Goal: Task Accomplishment & Management: Complete application form

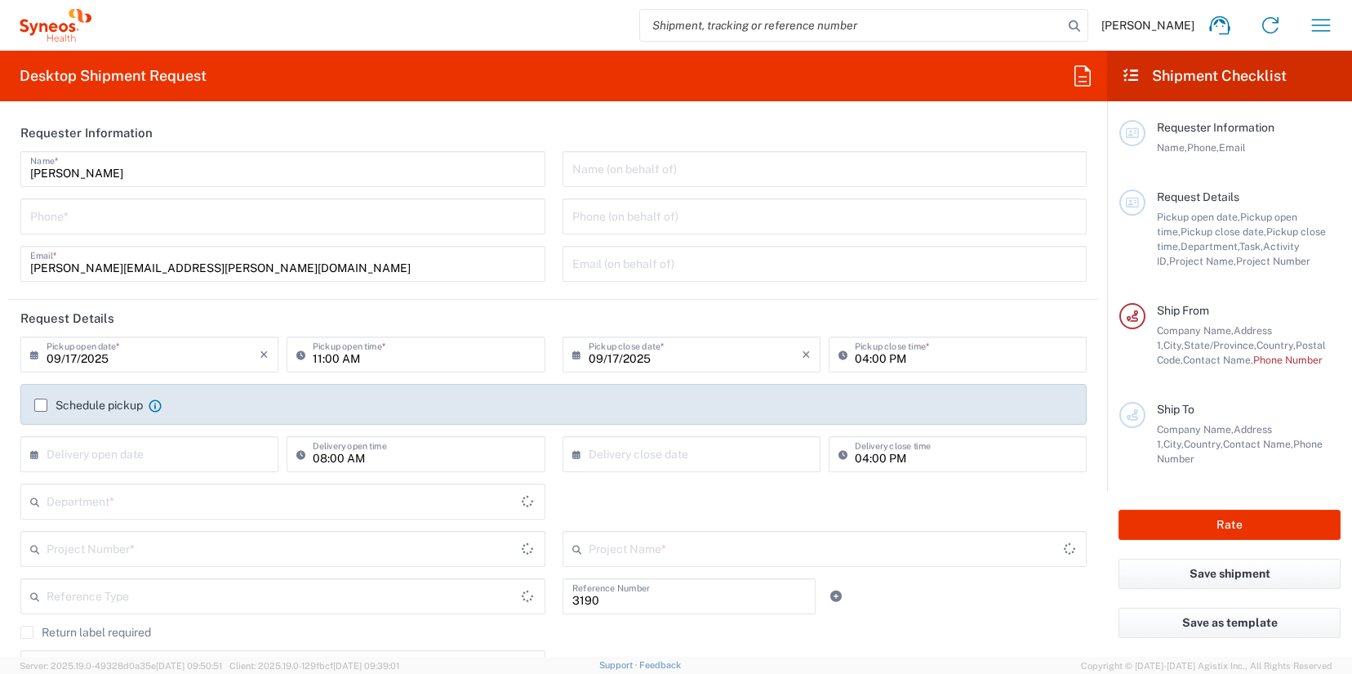
type input "Department"
type input "[US_STATE]"
type input "[GEOGRAPHIC_DATA]"
type input "[PERSON_NAME] Rsrch Grp ([GEOGRAPHIC_DATA]) In"
click at [373, 226] on input "tel" at bounding box center [283, 215] width 506 height 29
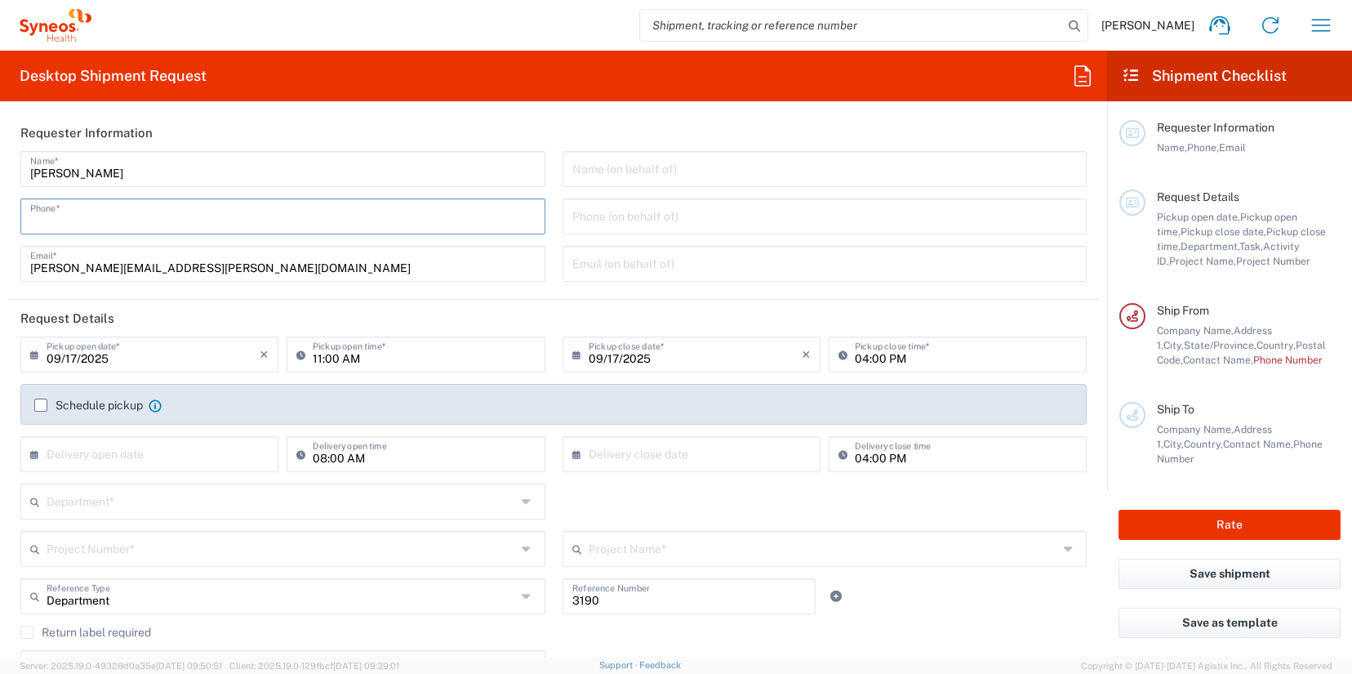
type input "3035422228"
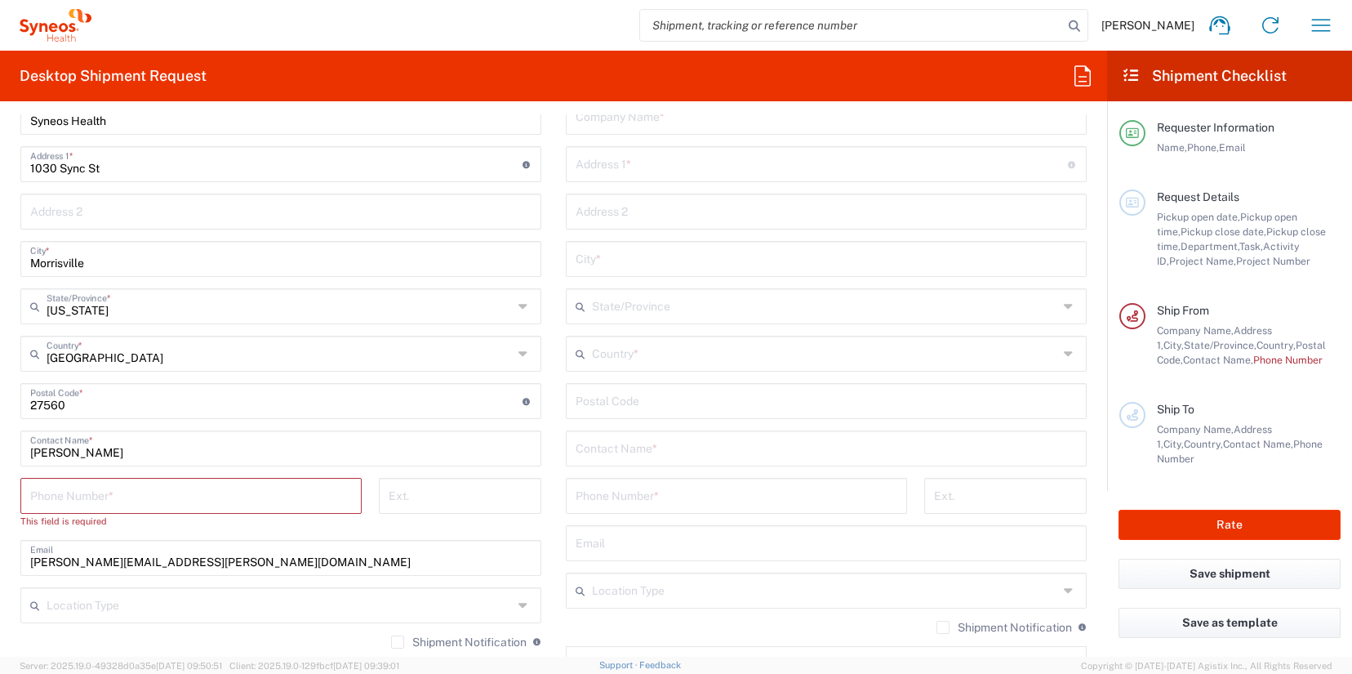
scroll to position [737, 0]
drag, startPoint x: 123, startPoint y: 454, endPoint x: -33, endPoint y: 462, distance: 157.0
click at [0, 462] on html "James Smith Home Shipment estimator Shipment tracking Desktop shipment request …" at bounding box center [676, 337] width 1352 height 674
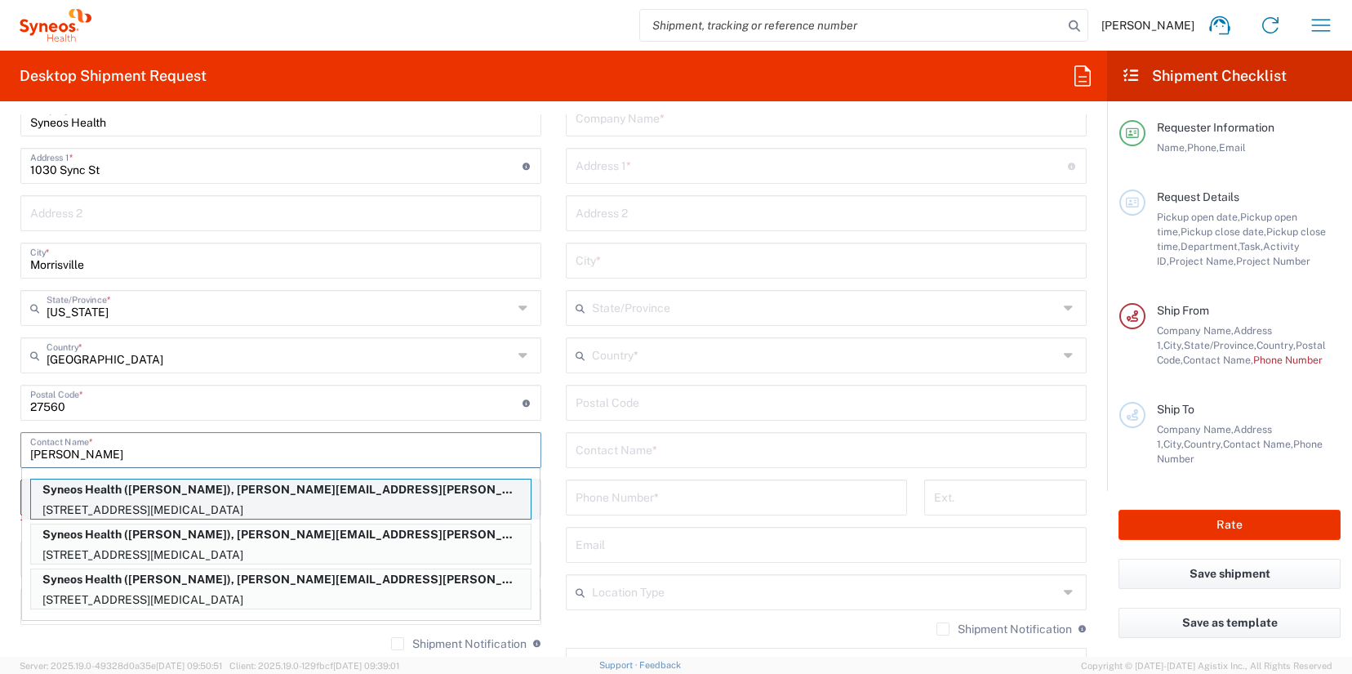
type input "nicole"
click at [152, 494] on p "Syneos Health (Nicole Vonallmen), nicole.vonallmen@illingworthresearch.com" at bounding box center [281, 489] width 500 height 20
type input "3952 River Ridge Dr"
type input "Norco"
type input "California"
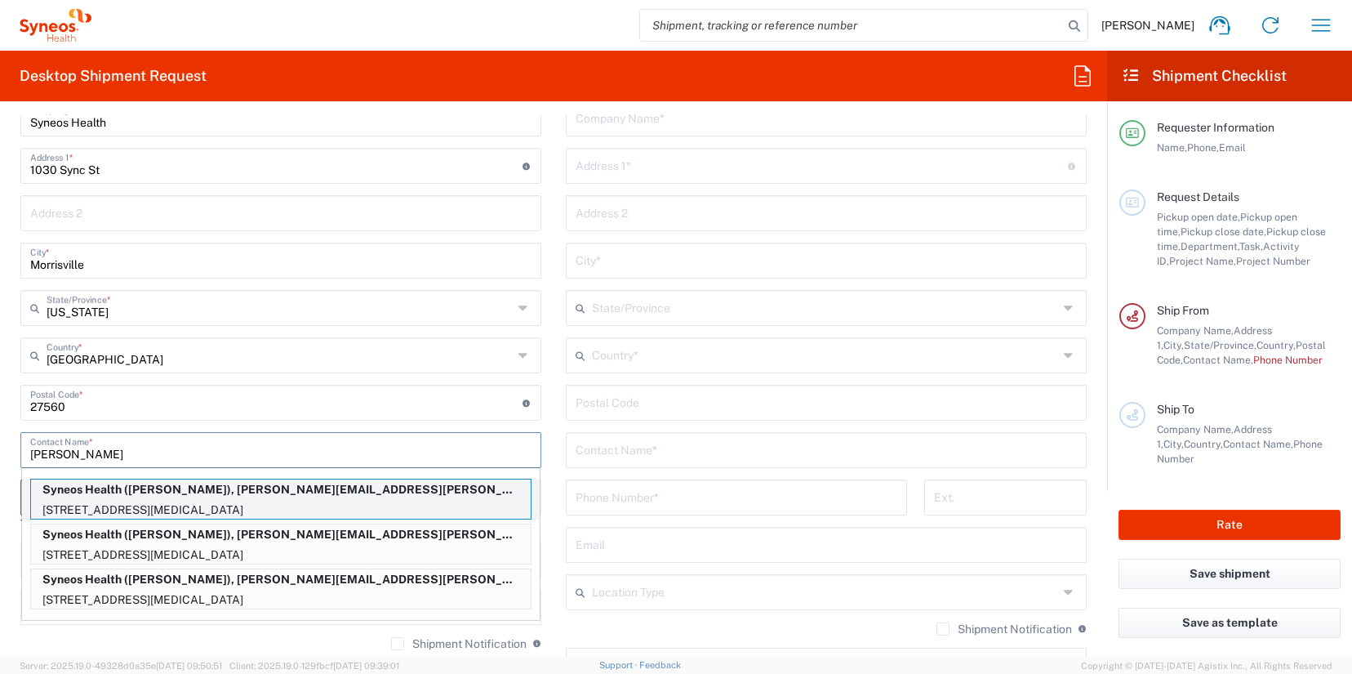
type input "92860"
type input "Nicole Vonallmen"
type input "9096594380"
type input "nicole.vonallmen@illingworthresearch.com"
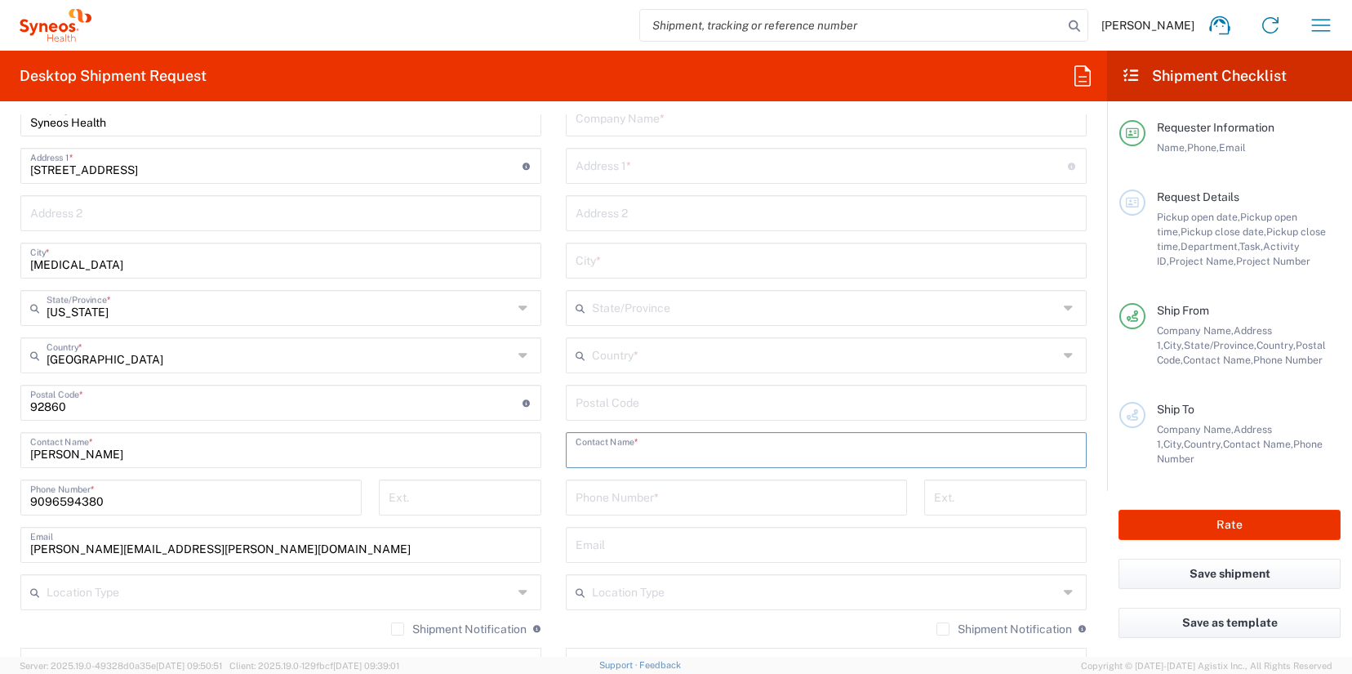
click at [676, 457] on input "text" at bounding box center [826, 448] width 501 height 29
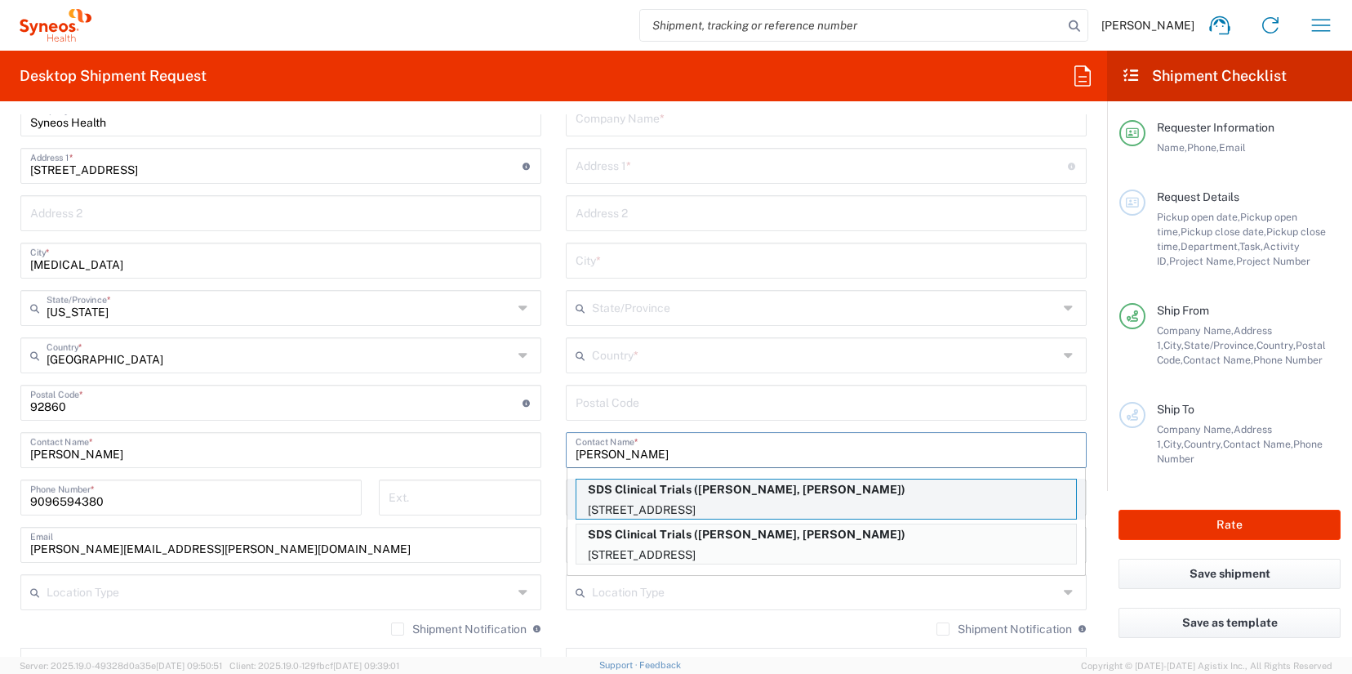
type input "jane"
click at [731, 493] on p "SDS Clinical Trials (Jane Withrow, Johnny Salvador)" at bounding box center [827, 489] width 500 height 20
type input "SDS Clinical Trials"
type input "1535 E. 17th St."
type input "Suite 101"
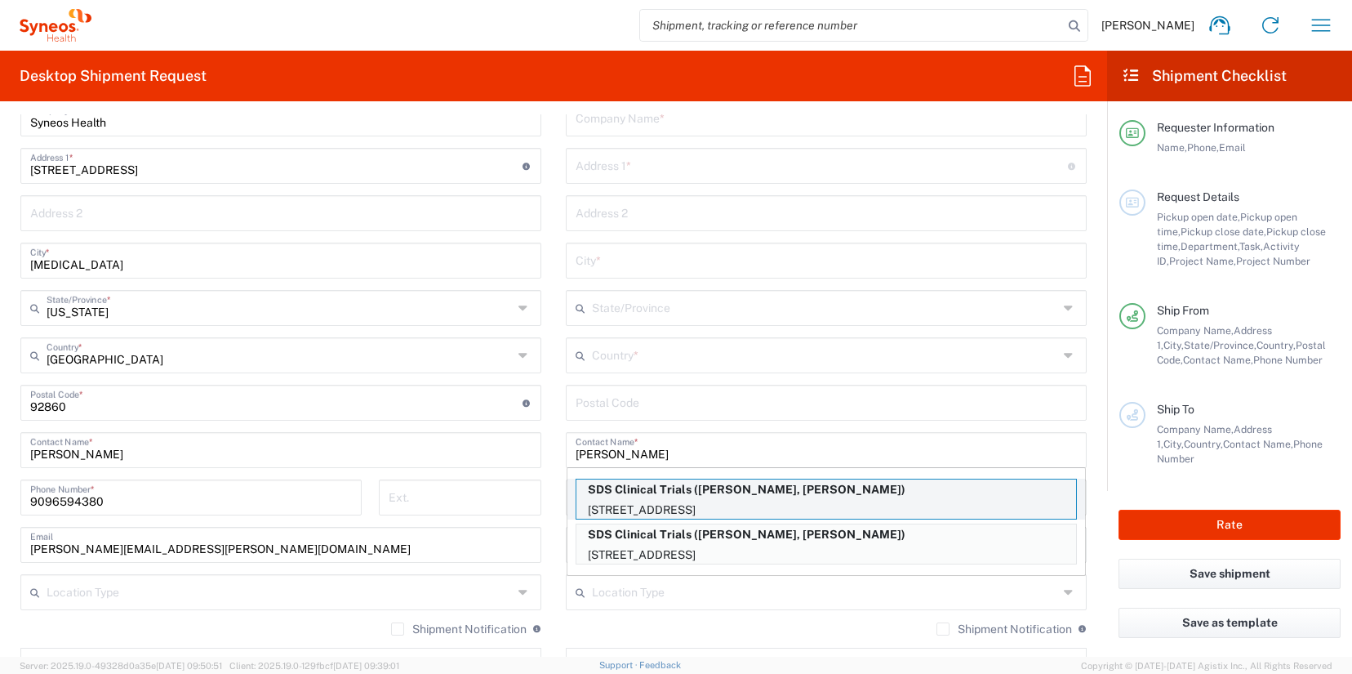
type input "Santa Ana"
type input "United States"
type input "92705"
type input "Jane Withrow, Johnny Salvador"
type input "714-834-1565"
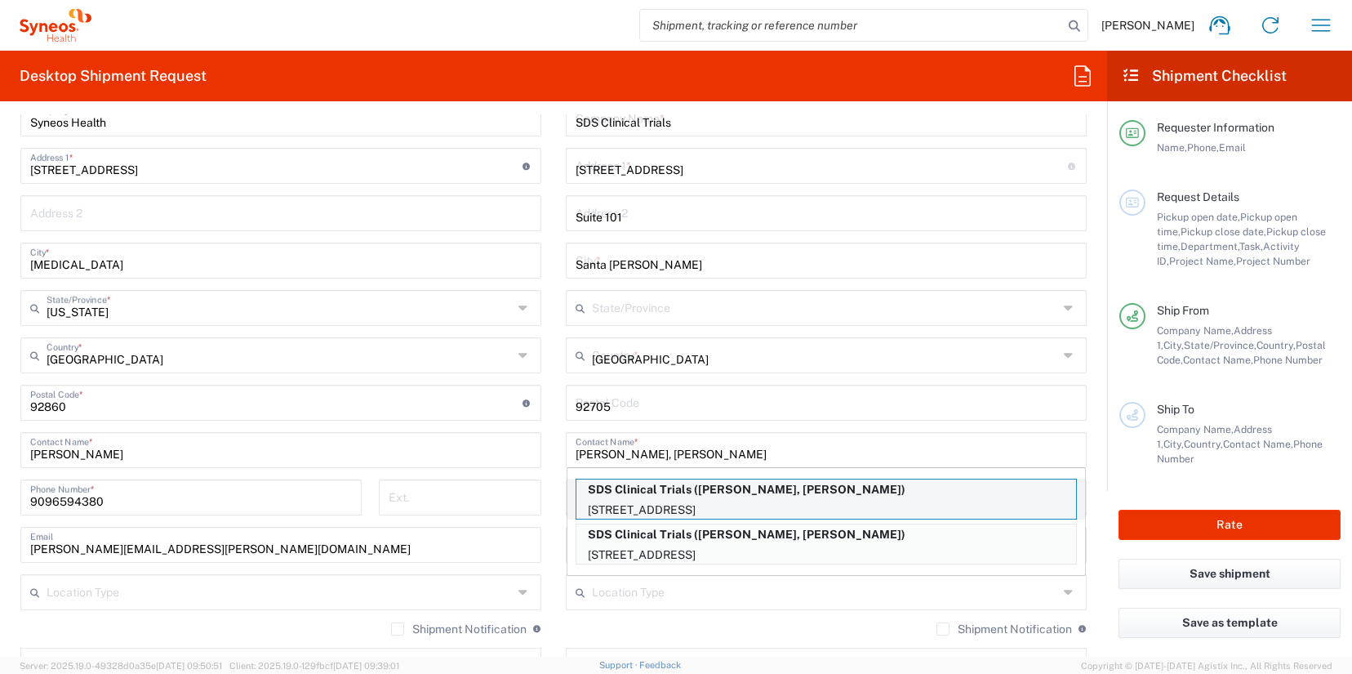
type input "California"
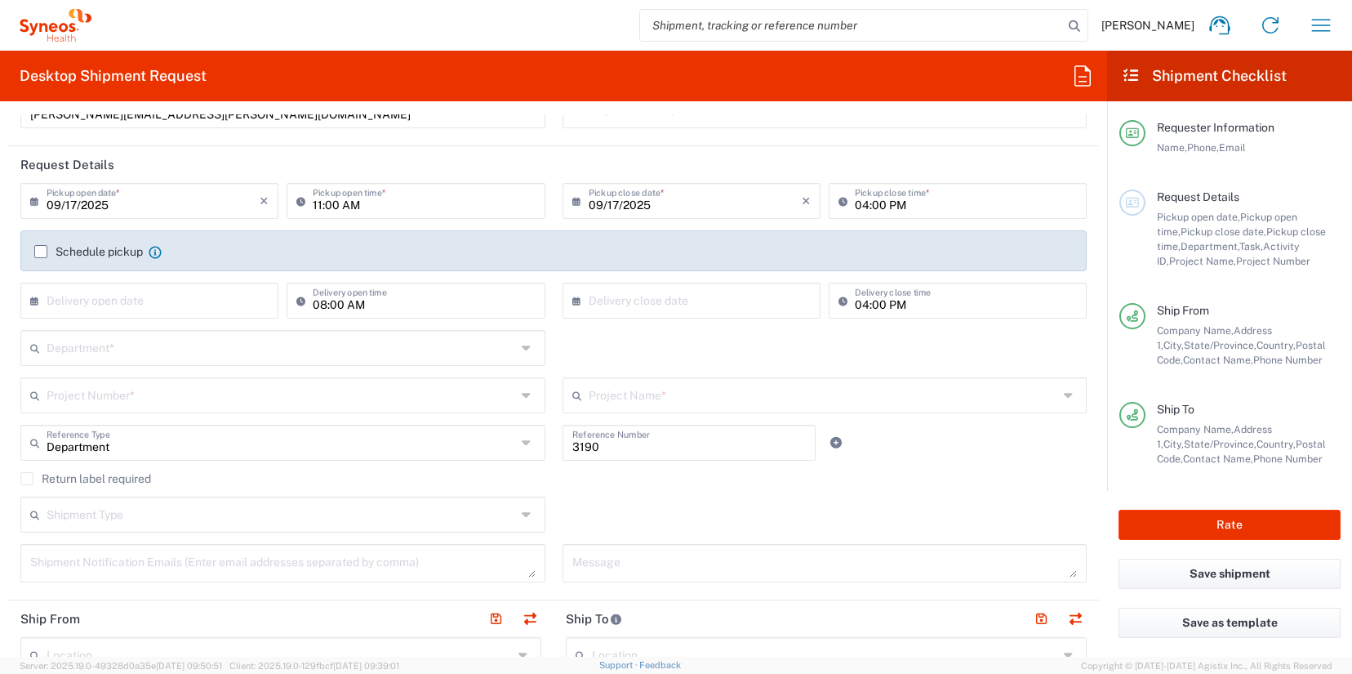
scroll to position [0, 0]
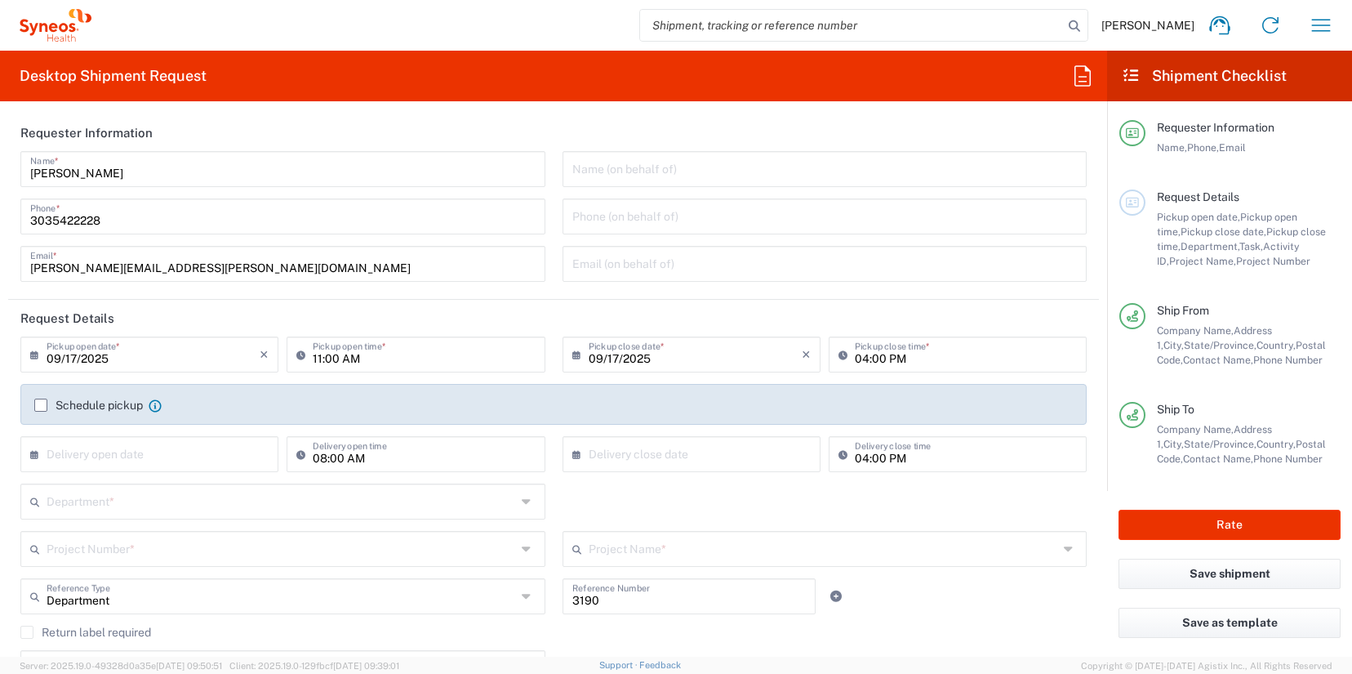
click at [159, 501] on input "text" at bounding box center [282, 500] width 470 height 29
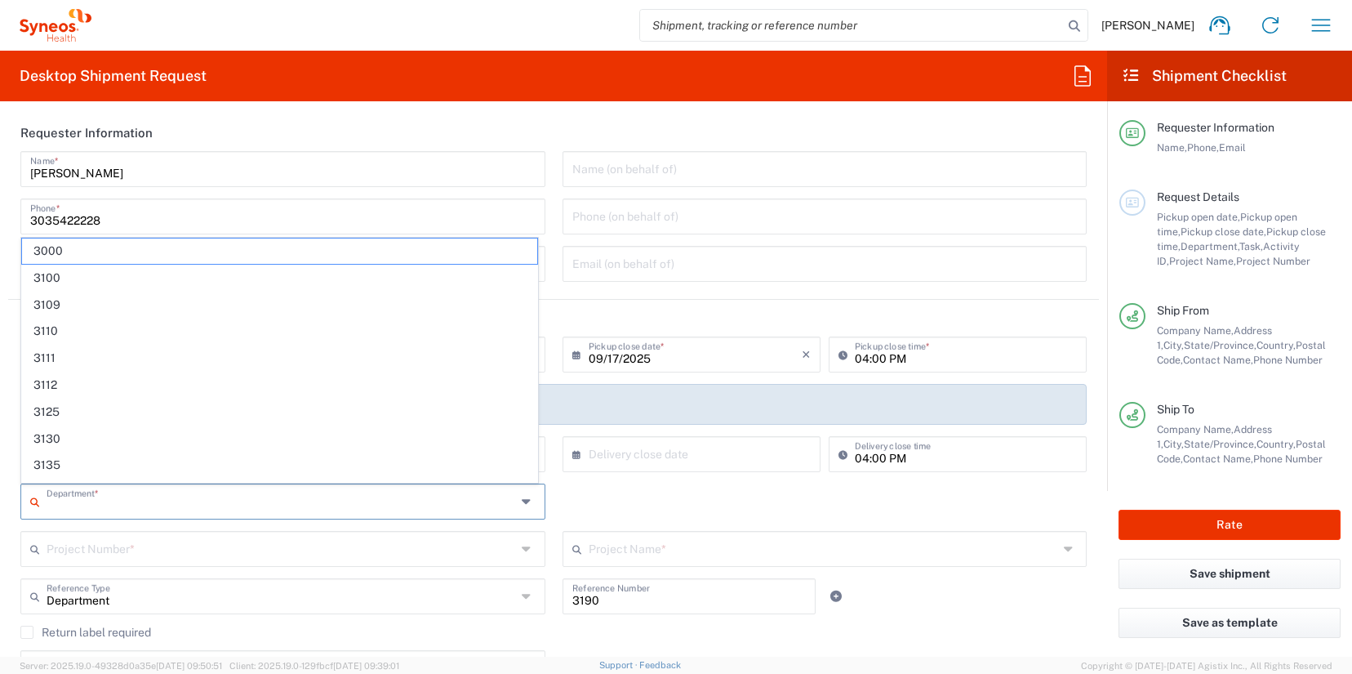
click at [166, 561] on input "text" at bounding box center [282, 547] width 470 height 29
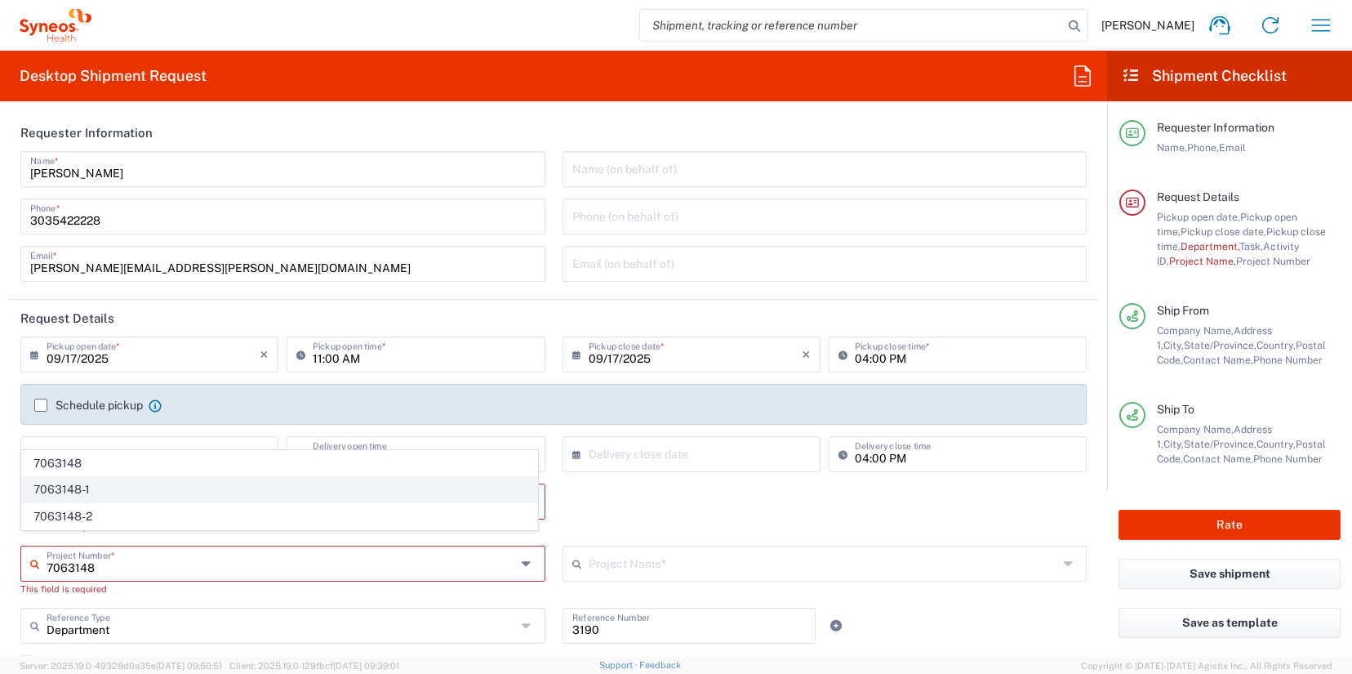
click at [120, 493] on span "7063148-1" at bounding box center [279, 489] width 515 height 25
type input "7063148-1"
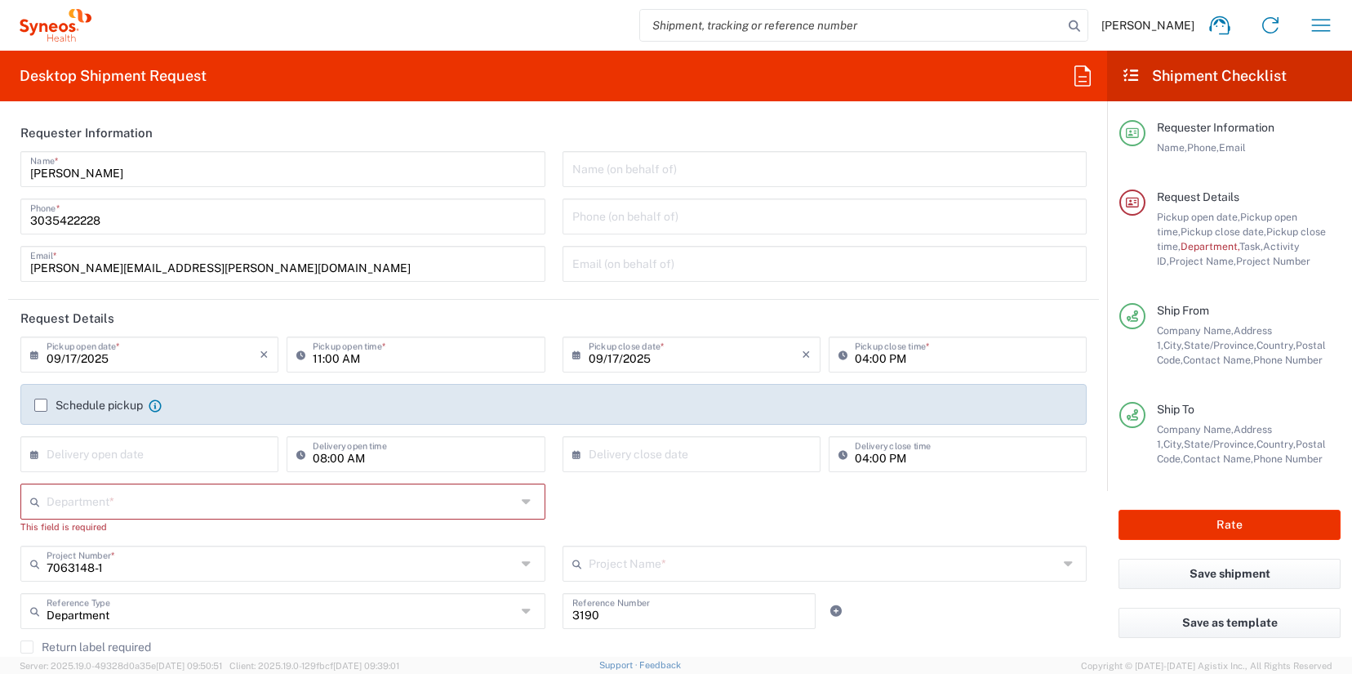
type input "802-SYN-190"
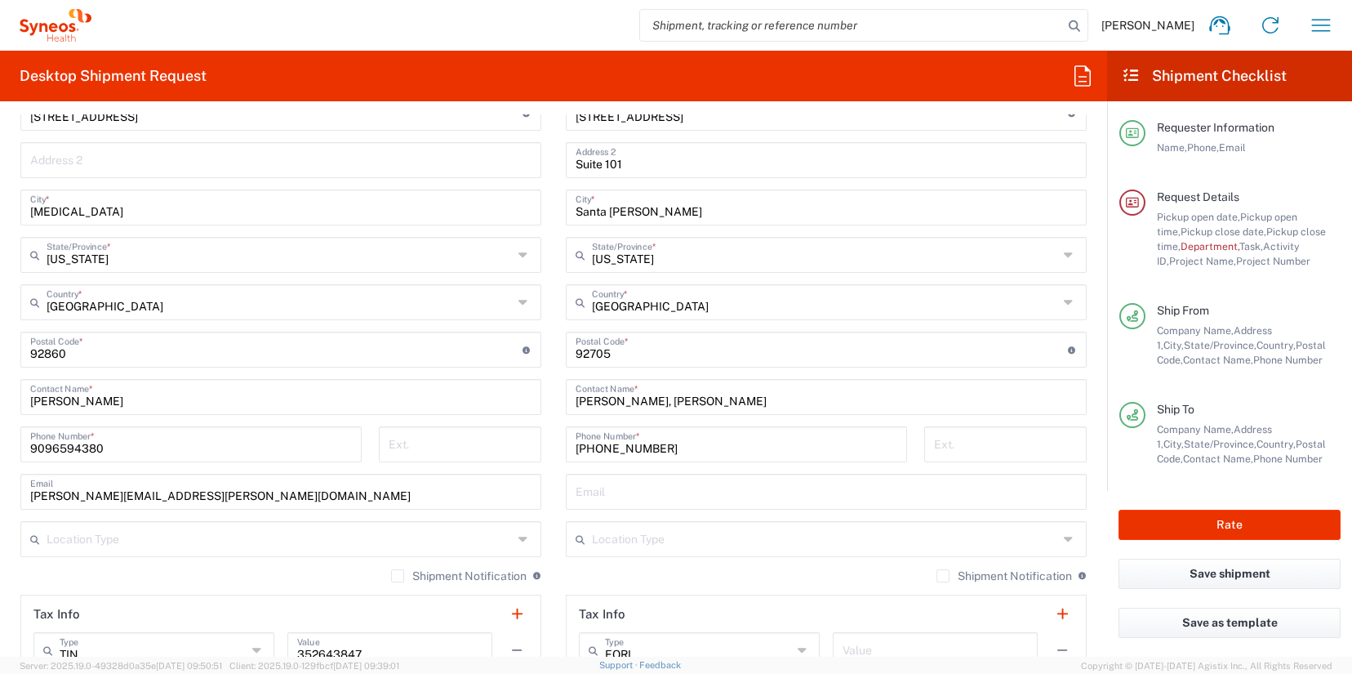
scroll to position [815, 0]
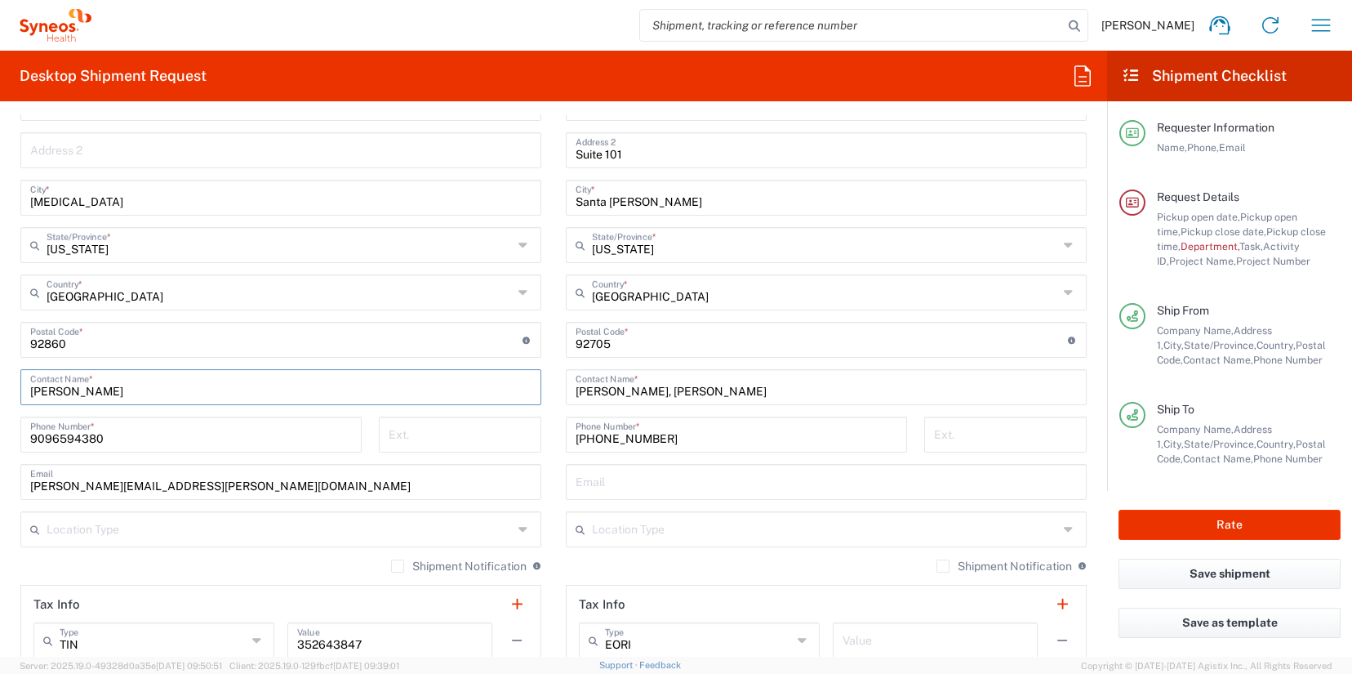
click at [82, 392] on input "Nicole Vonallmen" at bounding box center [280, 386] width 501 height 29
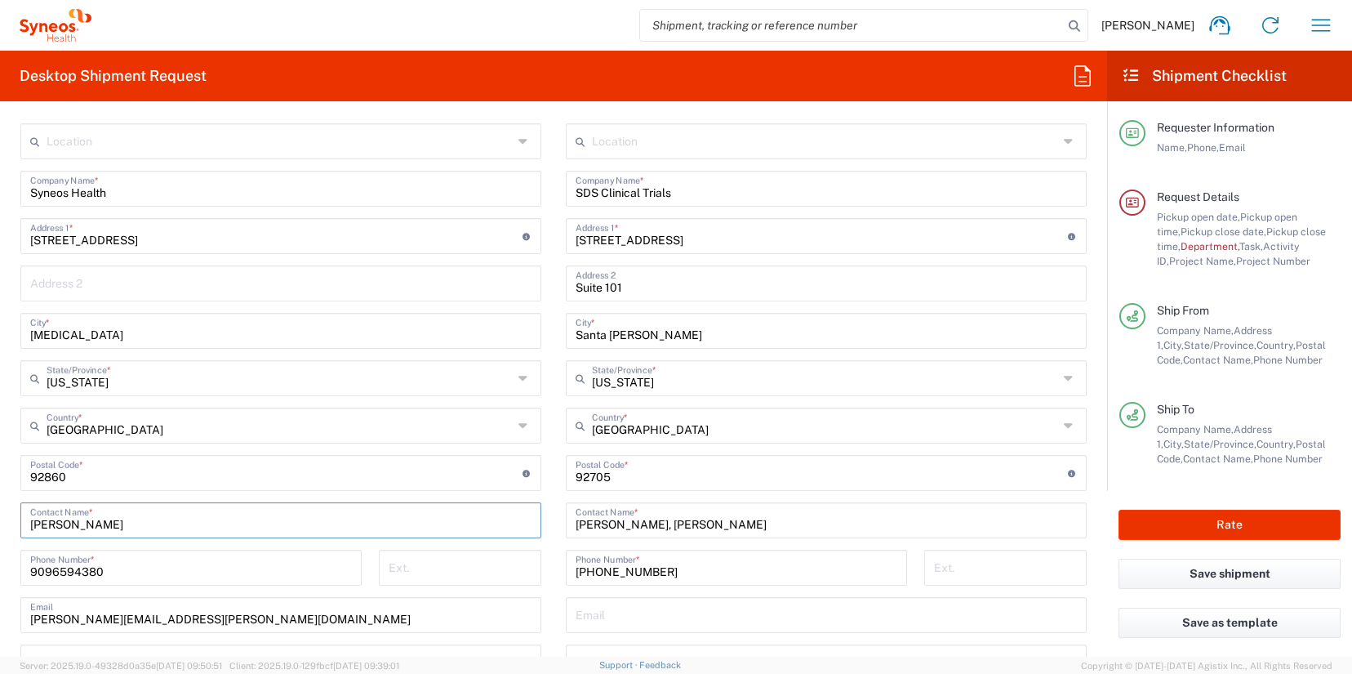
scroll to position [0, 0]
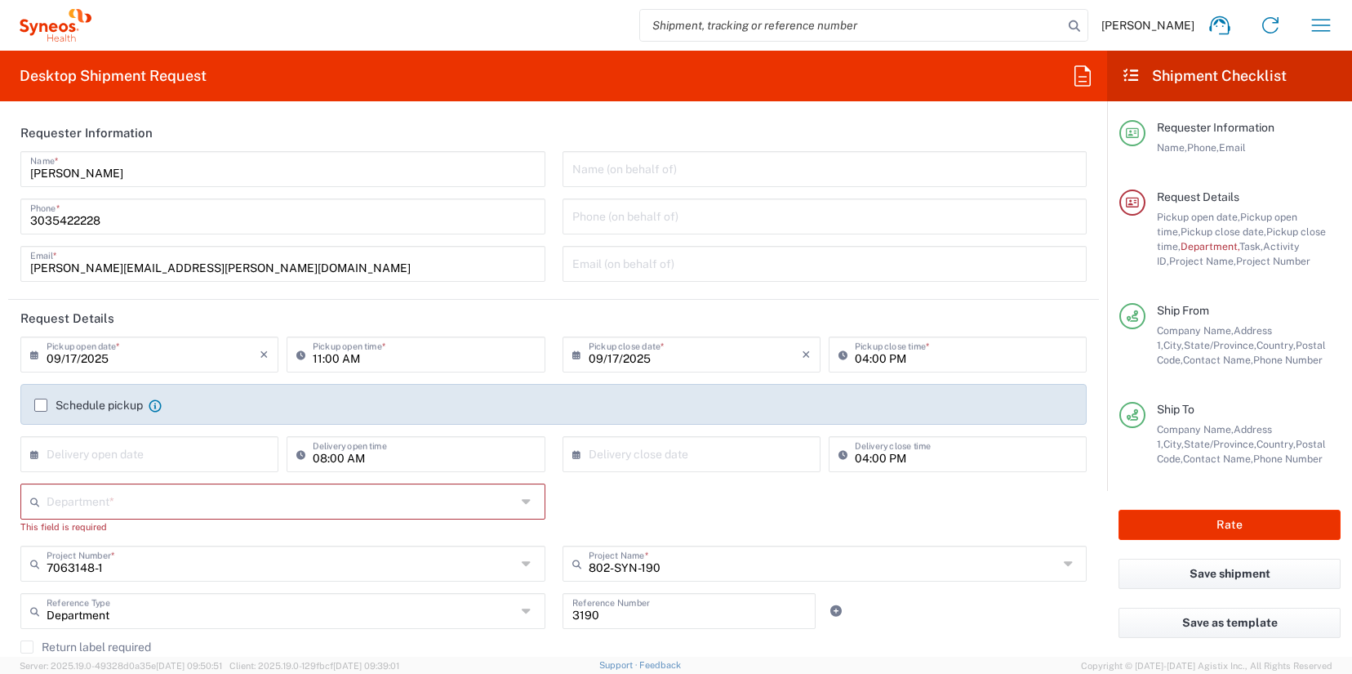
click at [606, 165] on input "text" at bounding box center [826, 168] width 506 height 29
paste input "Nicole Vonallmen"
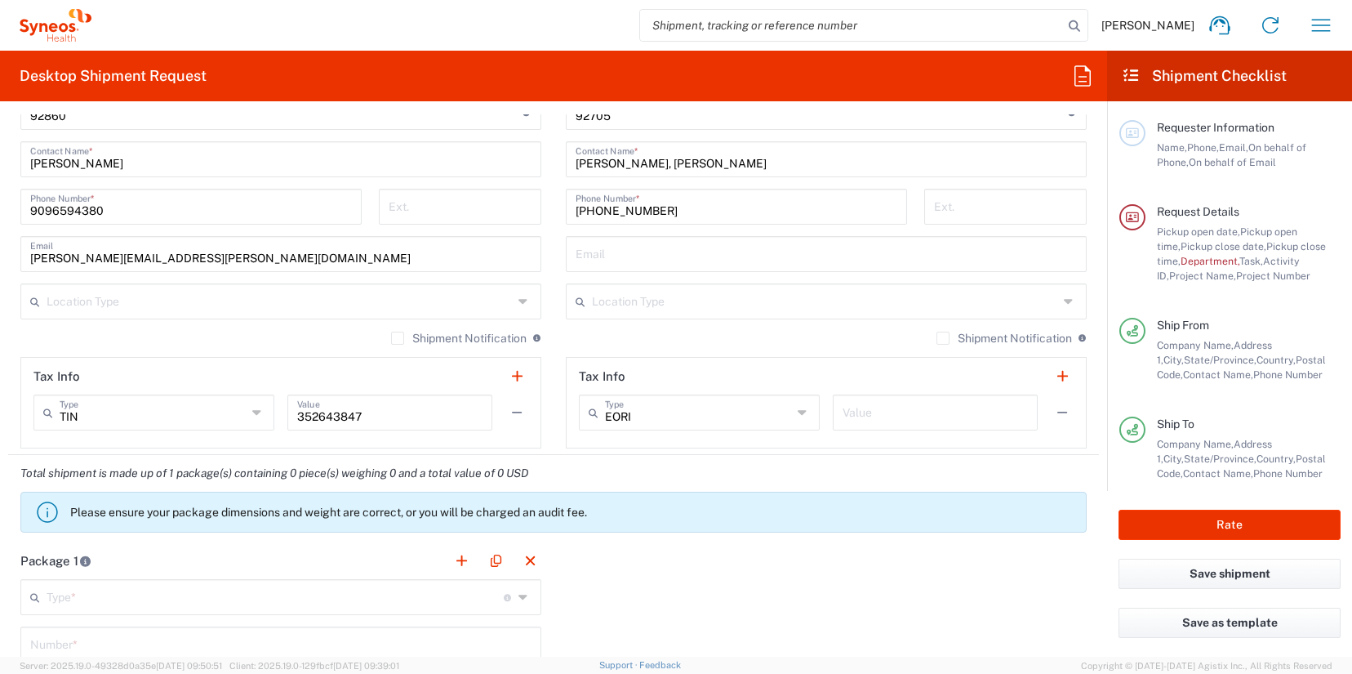
scroll to position [922, 0]
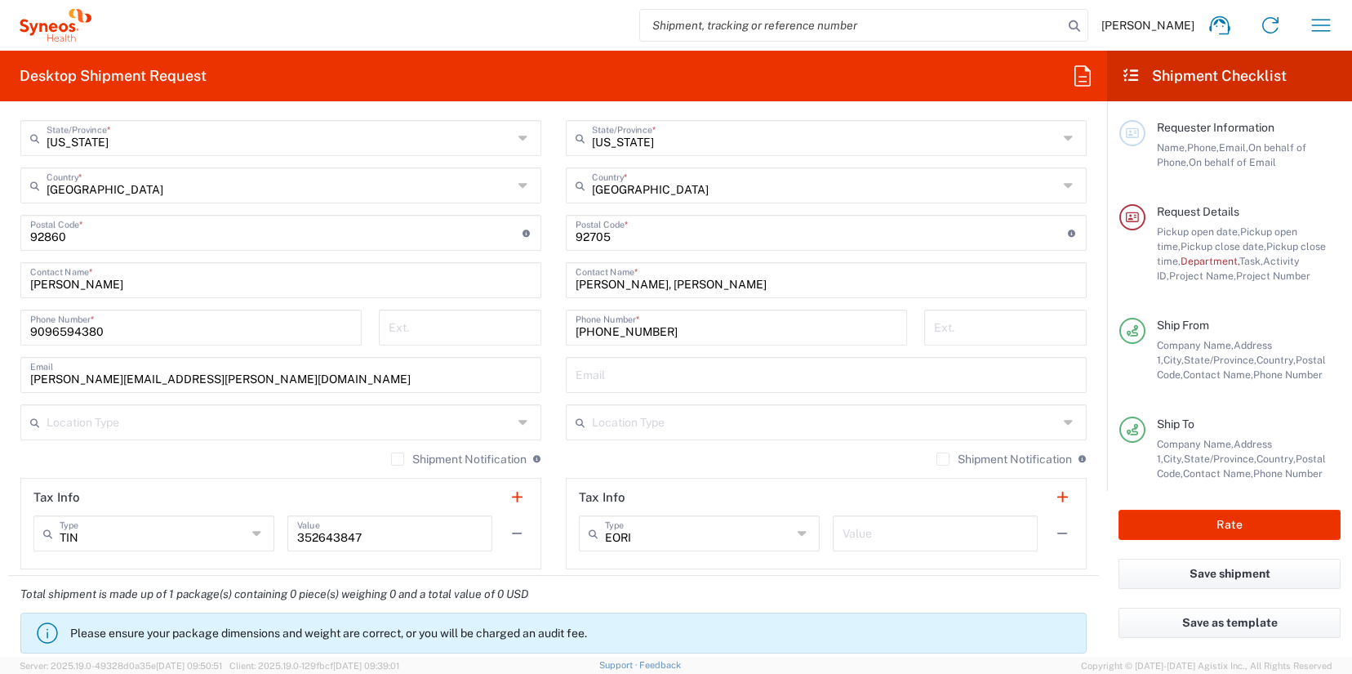
type input "Nicole Vonallmen"
drag, startPoint x: 258, startPoint y: 381, endPoint x: -27, endPoint y: 377, distance: 285.0
click at [0, 377] on html "James Smith Home Shipment estimator Shipment tracking Desktop shipment request …" at bounding box center [676, 337] width 1352 height 674
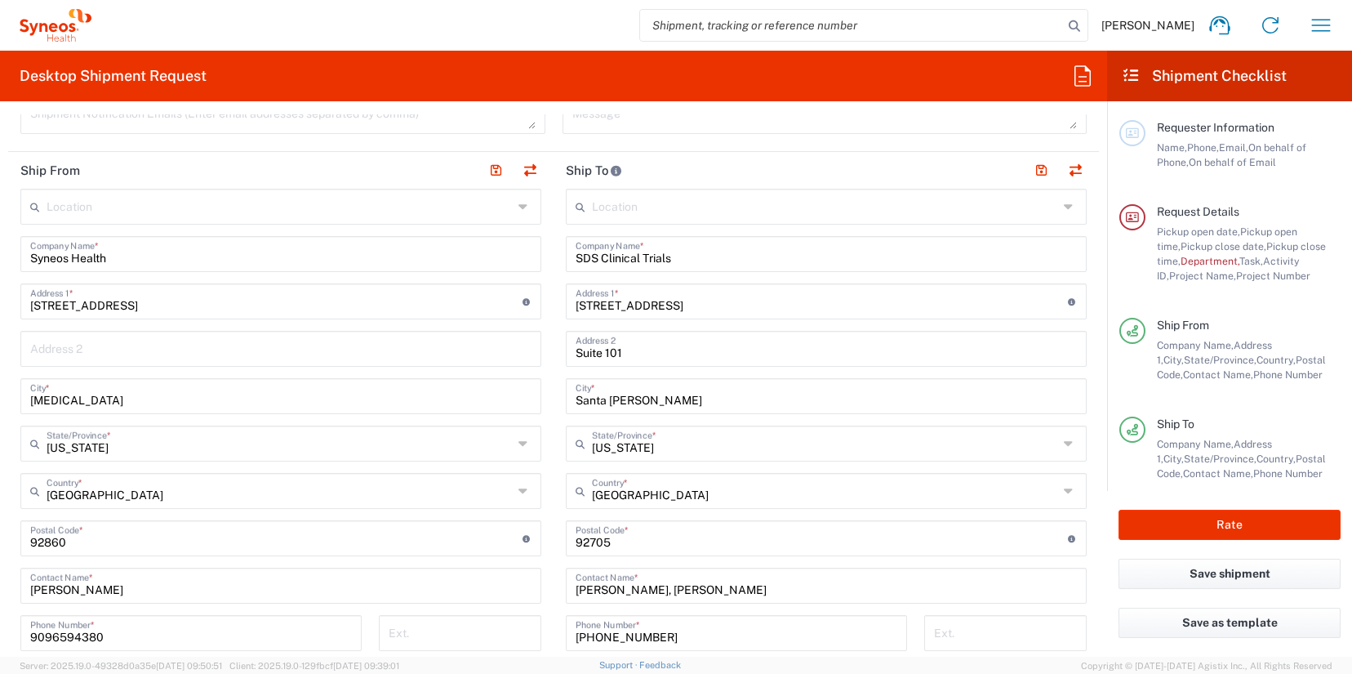
scroll to position [0, 0]
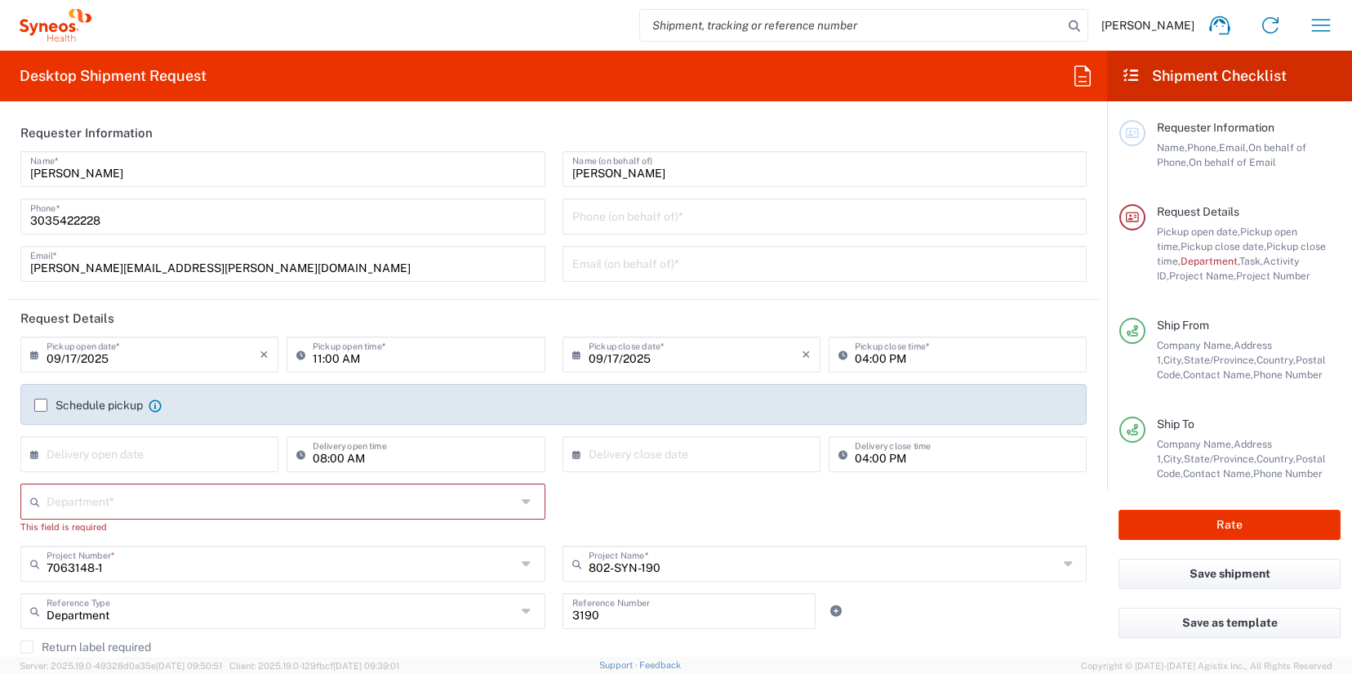
click at [595, 271] on input "text" at bounding box center [826, 262] width 506 height 29
paste input "nicole.vonallmen@illingworthresearch.com"
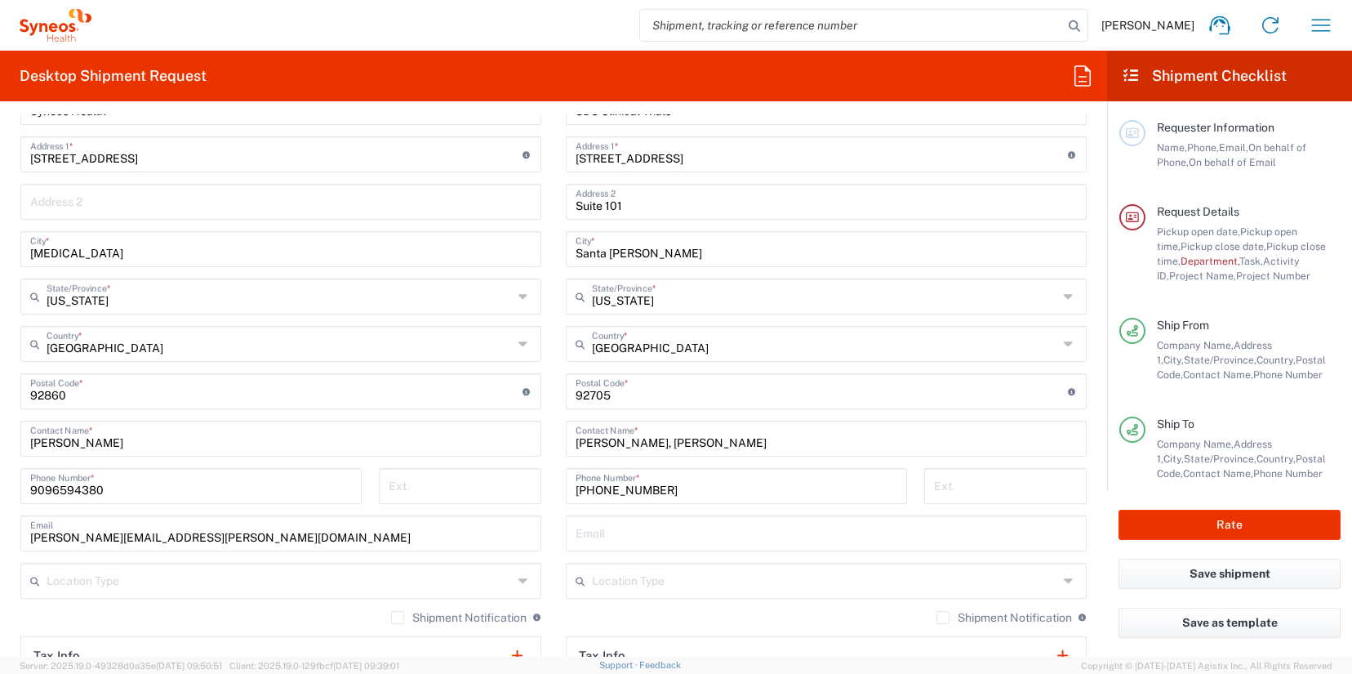
scroll to position [779, 0]
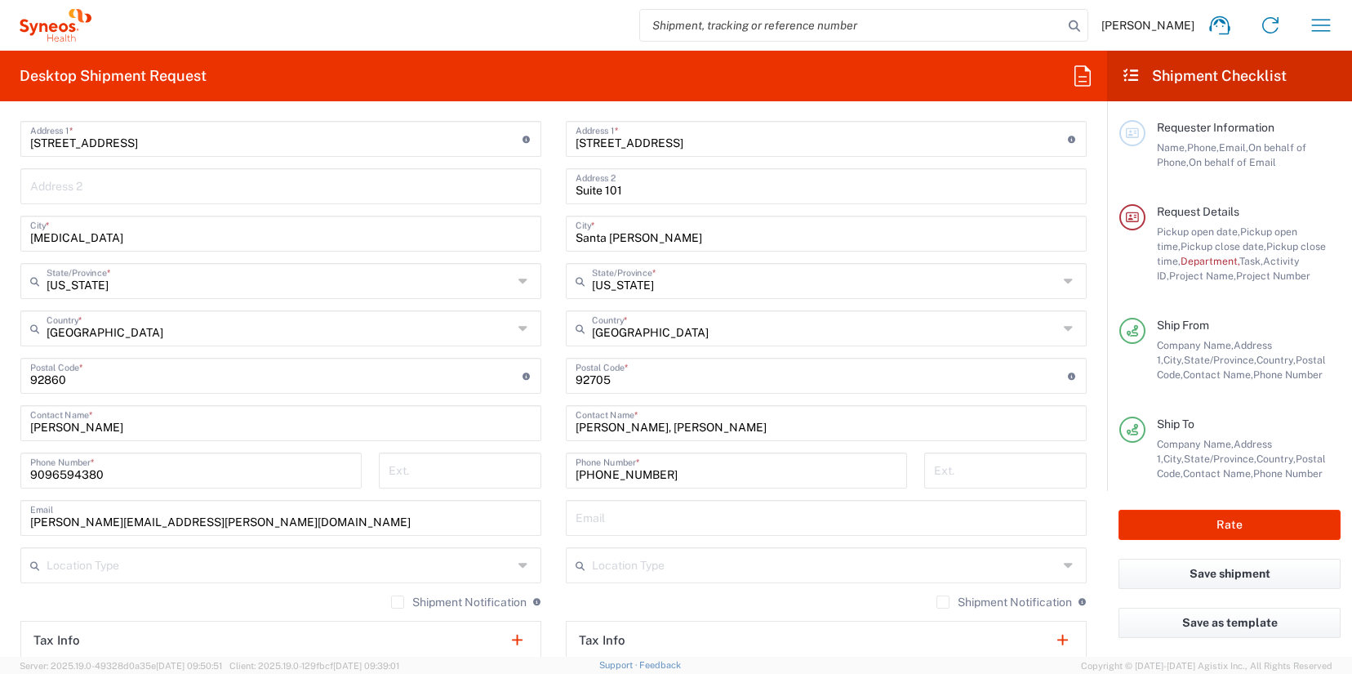
type input "nicole.vonallmen@illingworthresearch.com"
drag, startPoint x: 118, startPoint y: 479, endPoint x: -2, endPoint y: 479, distance: 120.1
click at [0, 479] on html "James Smith Home Shipment estimator Shipment tracking Desktop shipment request …" at bounding box center [676, 337] width 1352 height 674
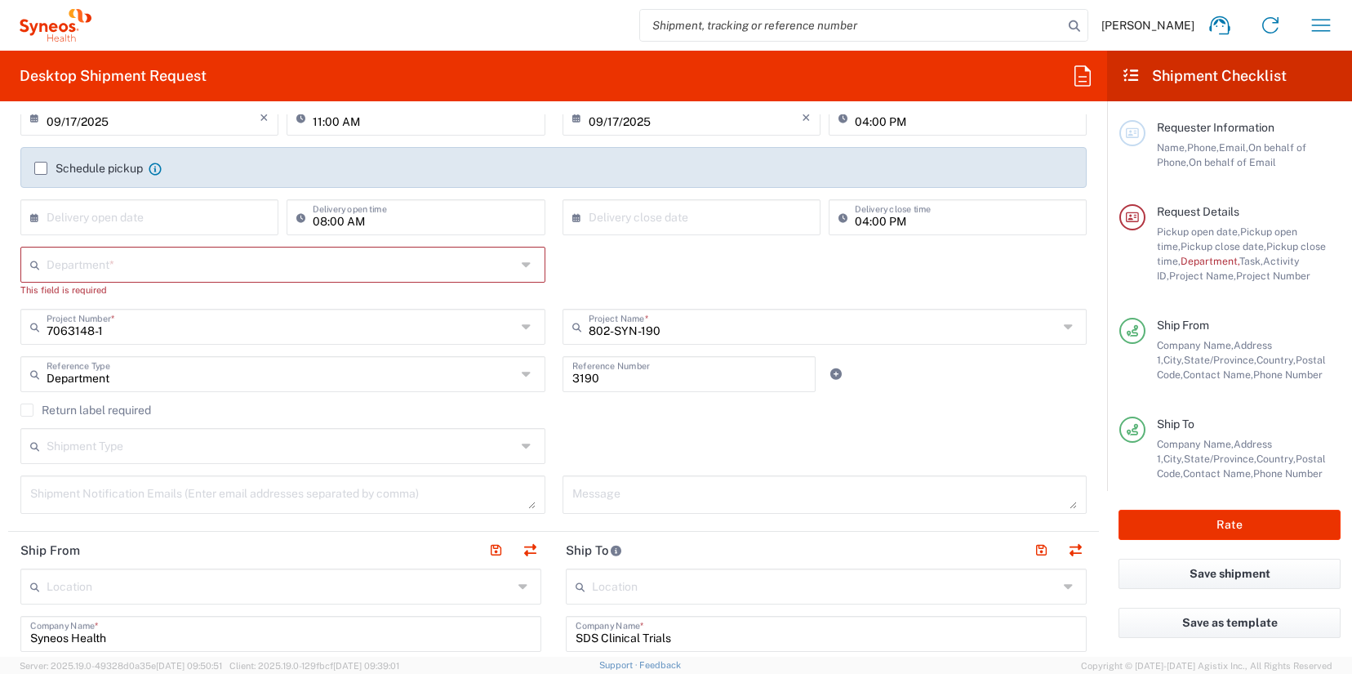
scroll to position [0, 0]
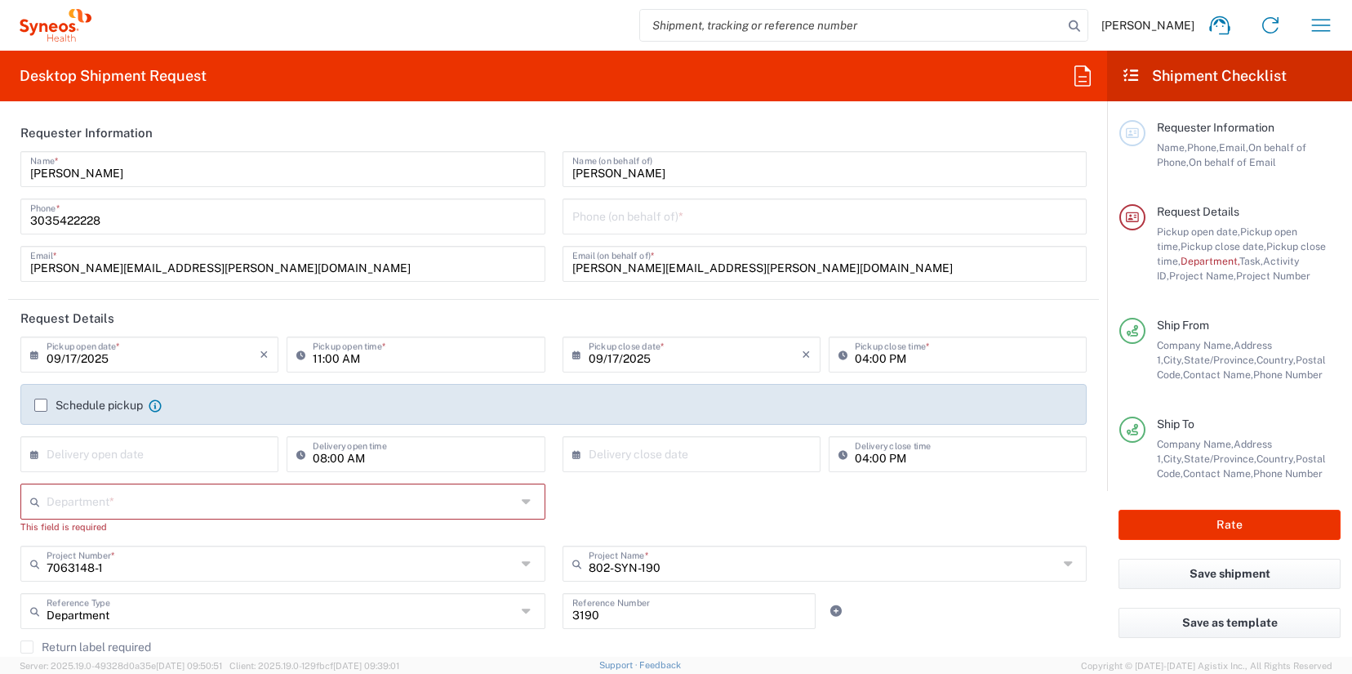
click at [662, 212] on input "tel" at bounding box center [826, 215] width 506 height 29
paste input "9096594380"
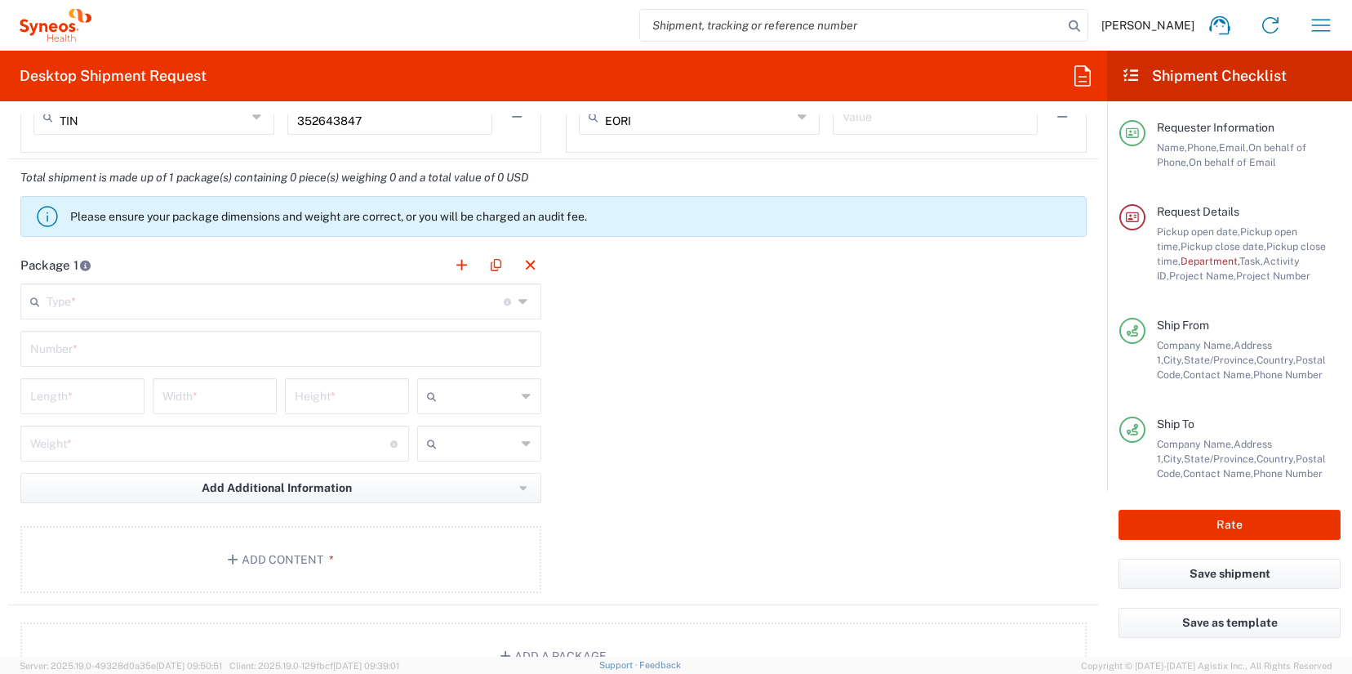
scroll to position [1370, 0]
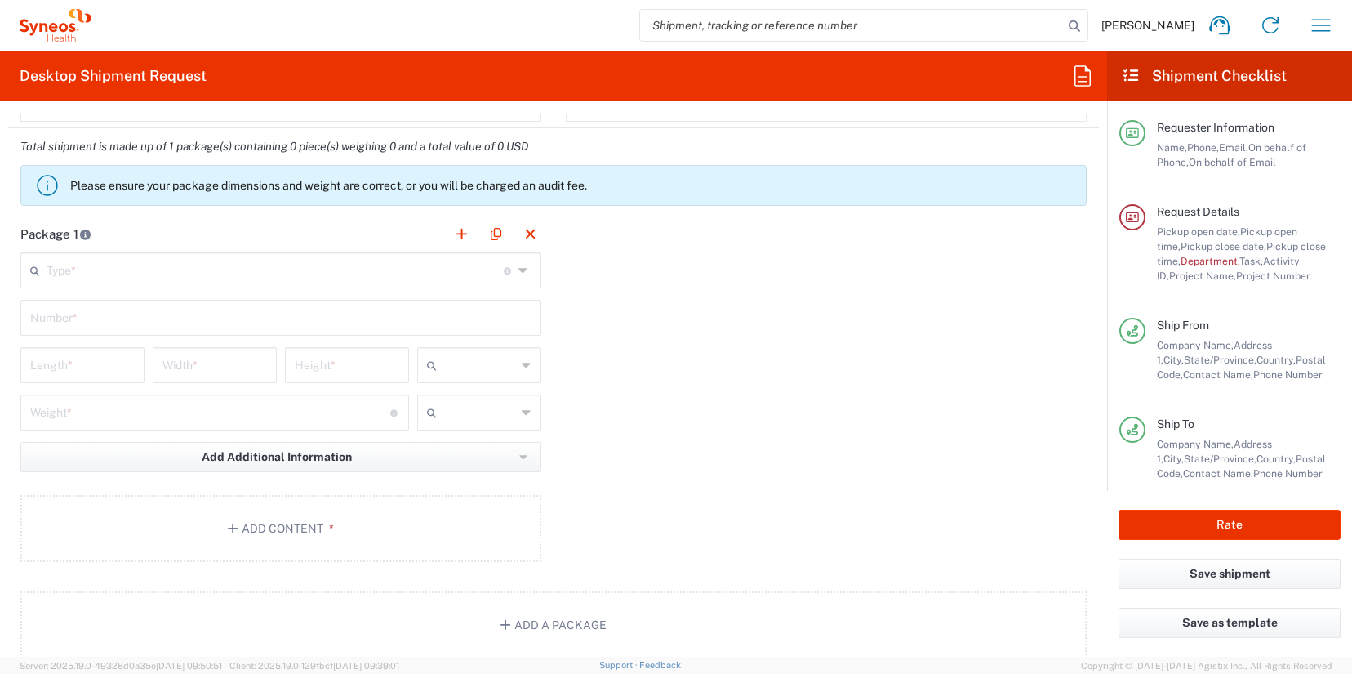
type input "9096594380"
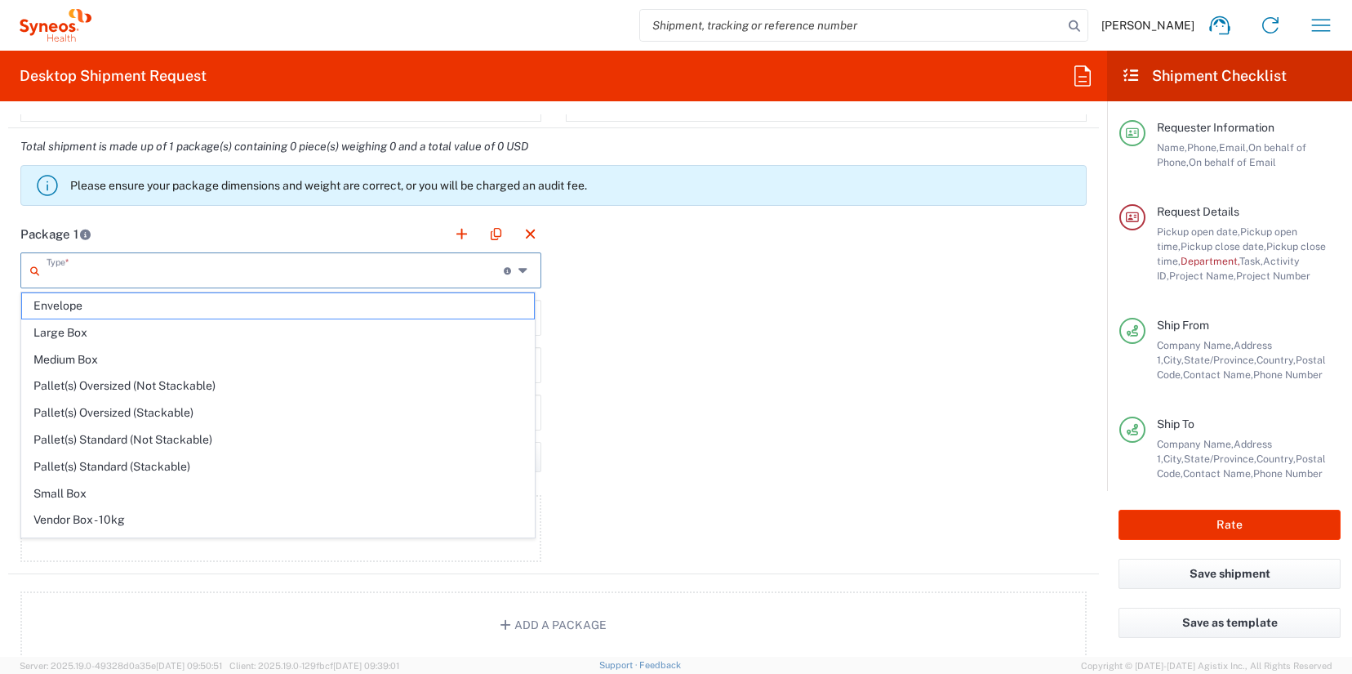
click at [261, 274] on input "text" at bounding box center [275, 269] width 457 height 29
click at [208, 308] on span "Envelope" at bounding box center [278, 305] width 512 height 25
type input "Envelope"
type input "1"
type input "9.5"
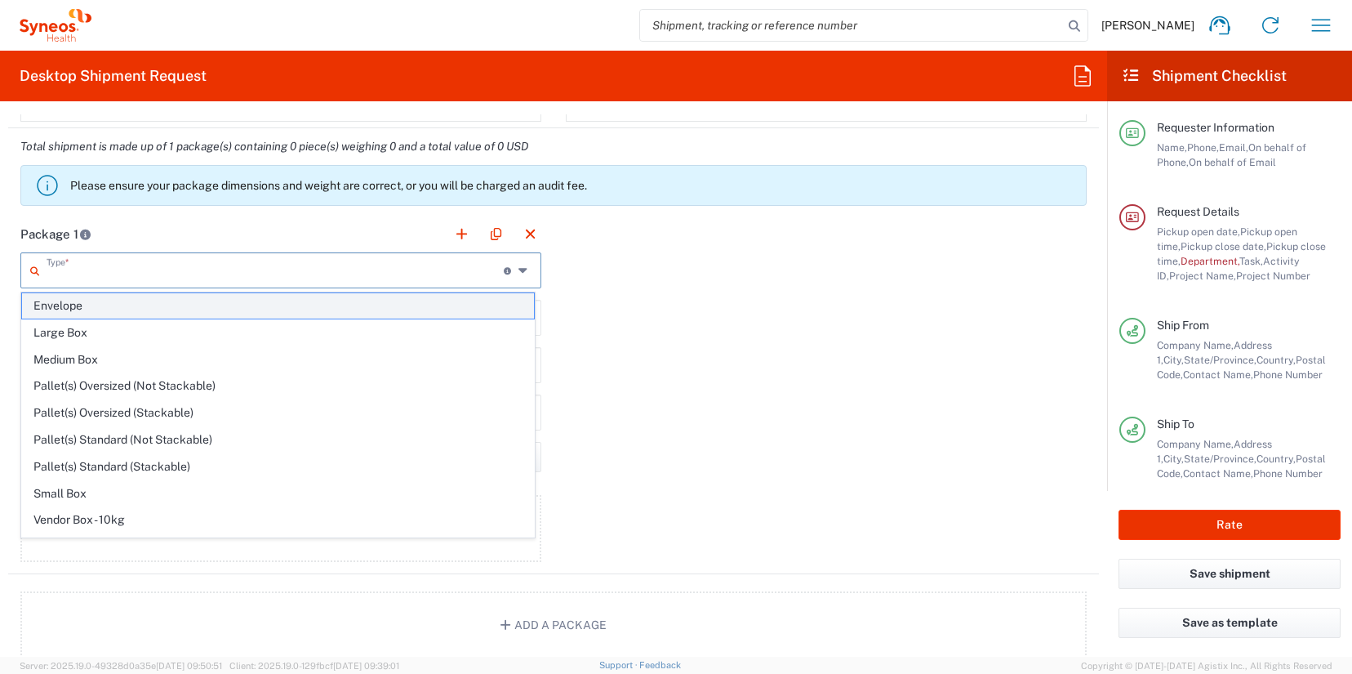
type input "12.5"
type input "0.25"
type input "in"
type input "0.45"
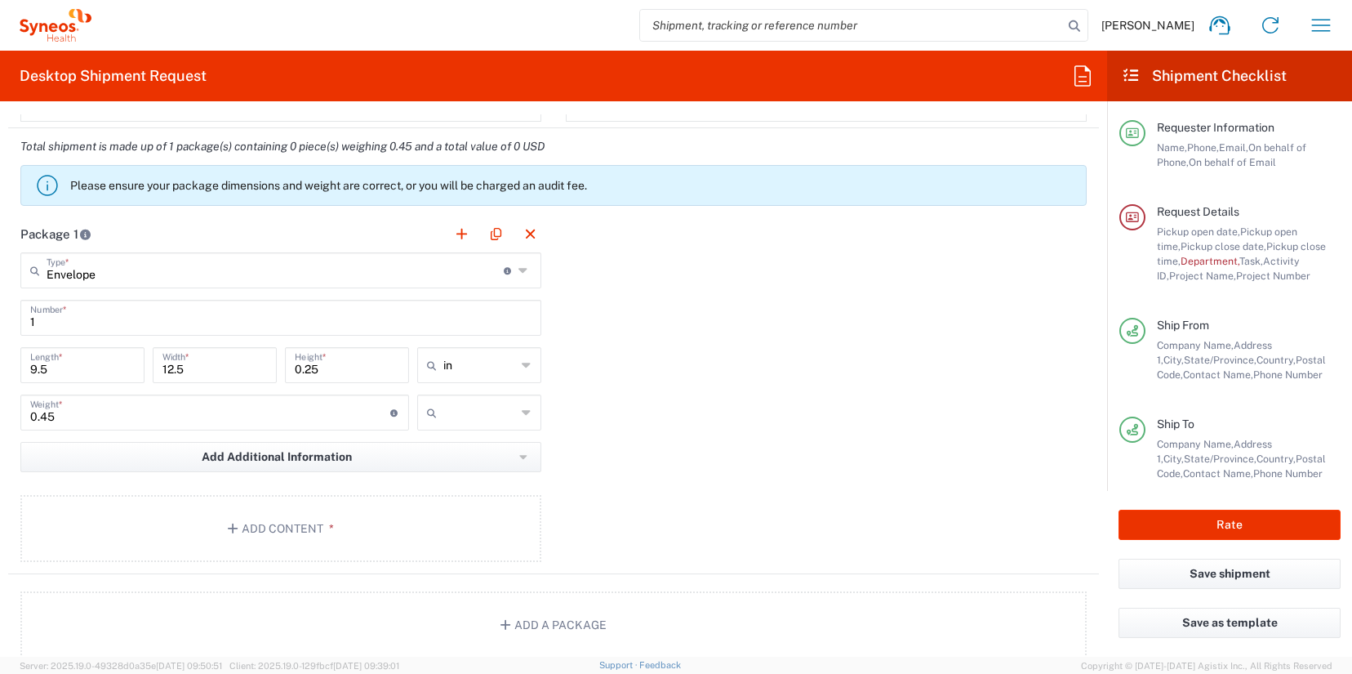
click at [522, 412] on icon at bounding box center [527, 412] width 10 height 26
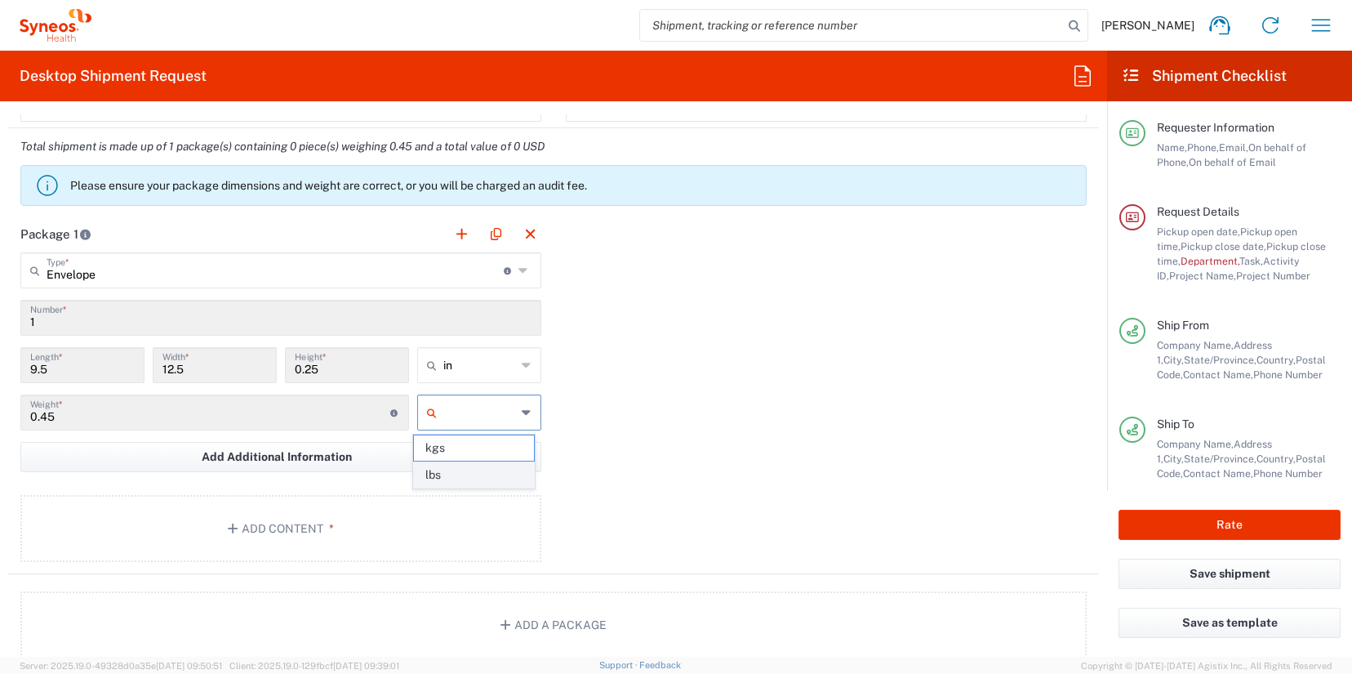
click at [488, 468] on span "lbs" at bounding box center [473, 474] width 119 height 25
type input "lbs"
click at [414, 518] on button "Add Content *" at bounding box center [280, 528] width 521 height 67
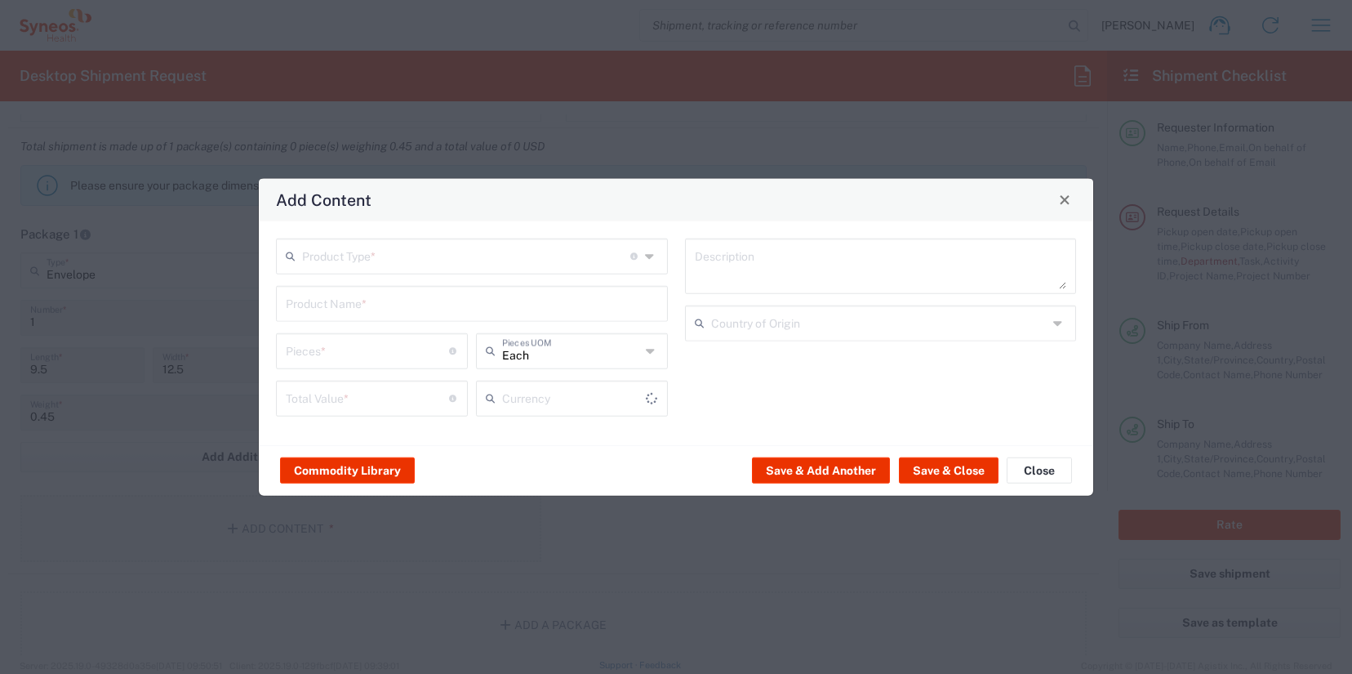
type input "US Dollar"
click at [394, 250] on input "text" at bounding box center [466, 254] width 328 height 29
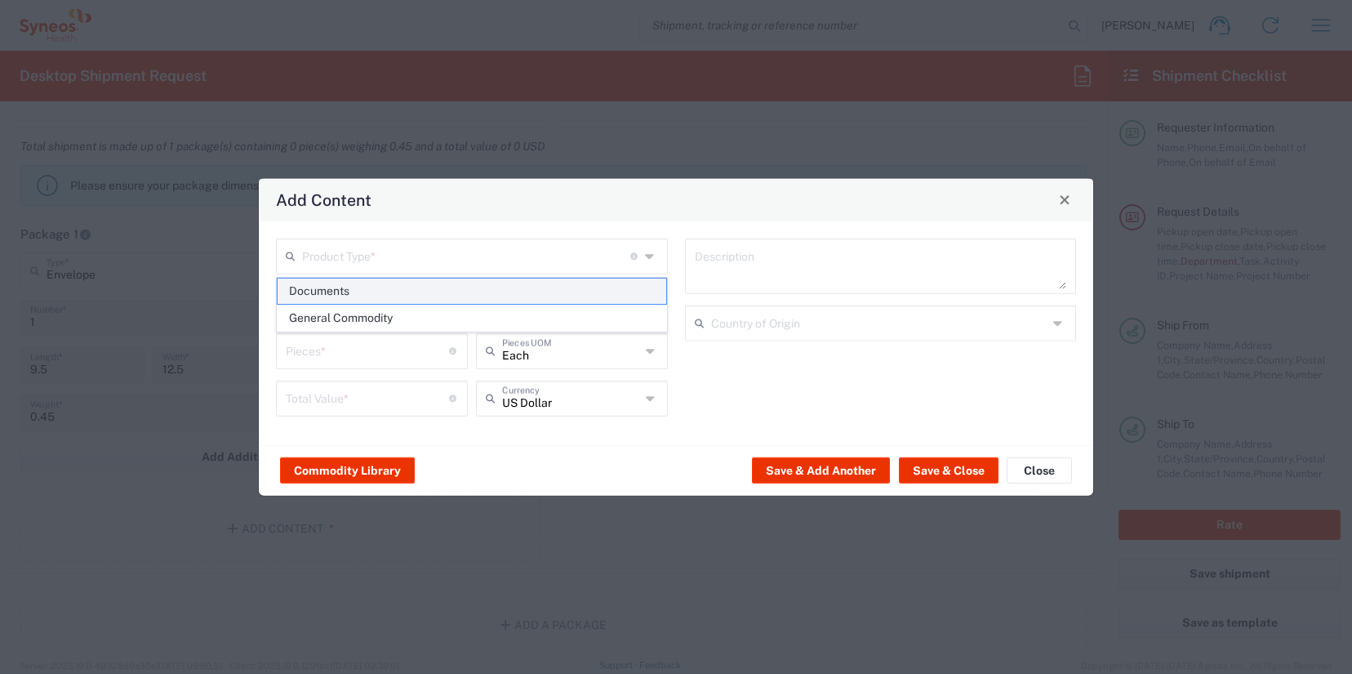
click at [403, 292] on span "Documents" at bounding box center [472, 290] width 389 height 25
type input "Documents"
type input "1"
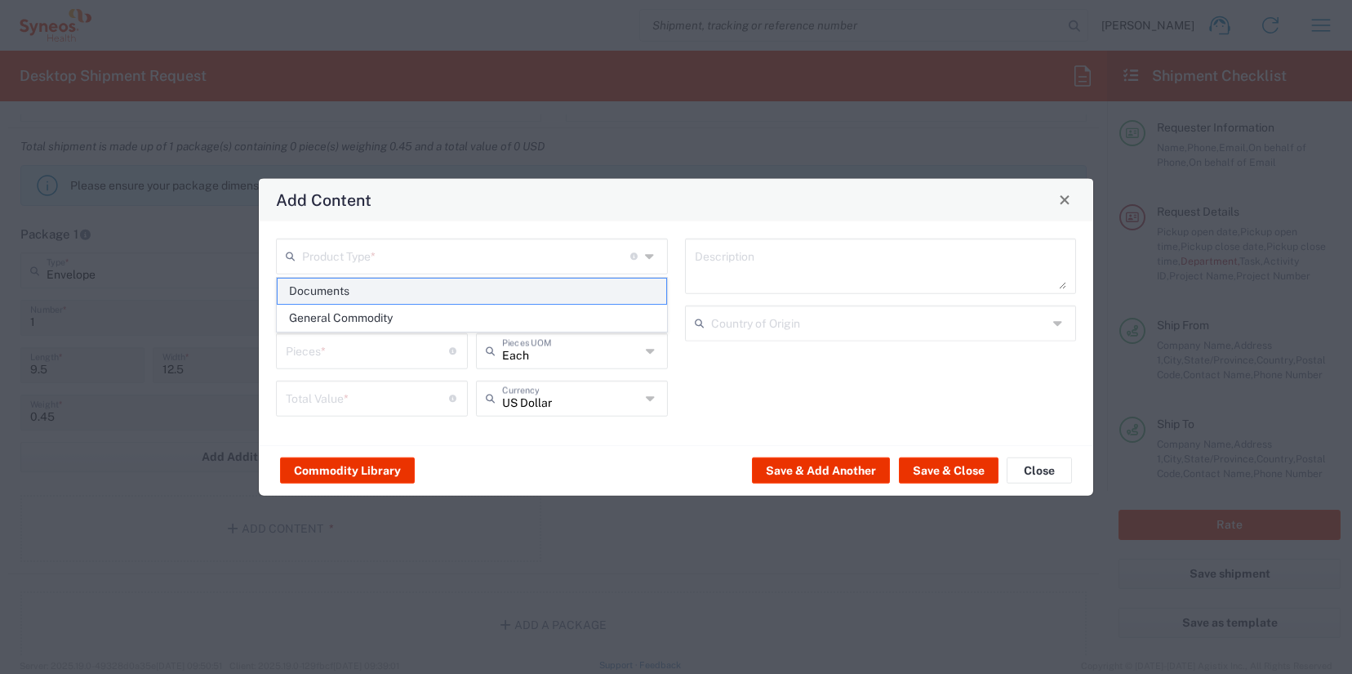
type textarea "Documents"
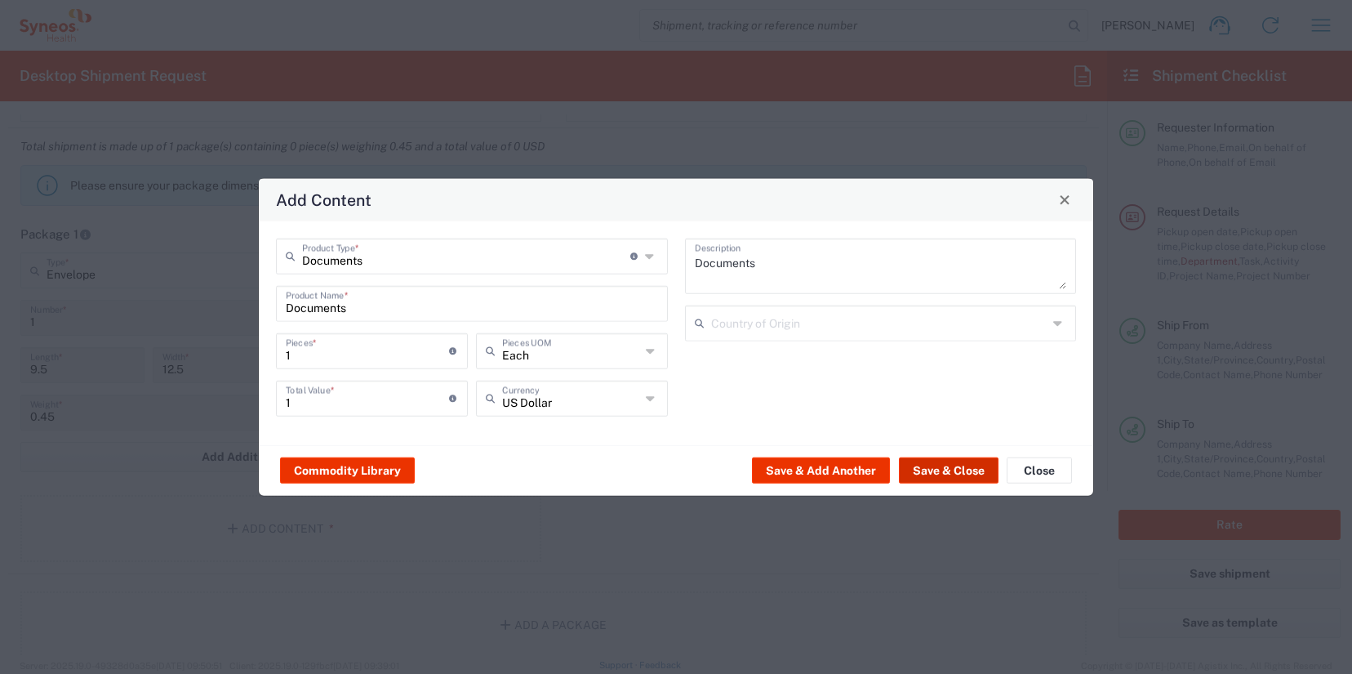
click at [935, 463] on button "Save & Close" at bounding box center [949, 470] width 100 height 26
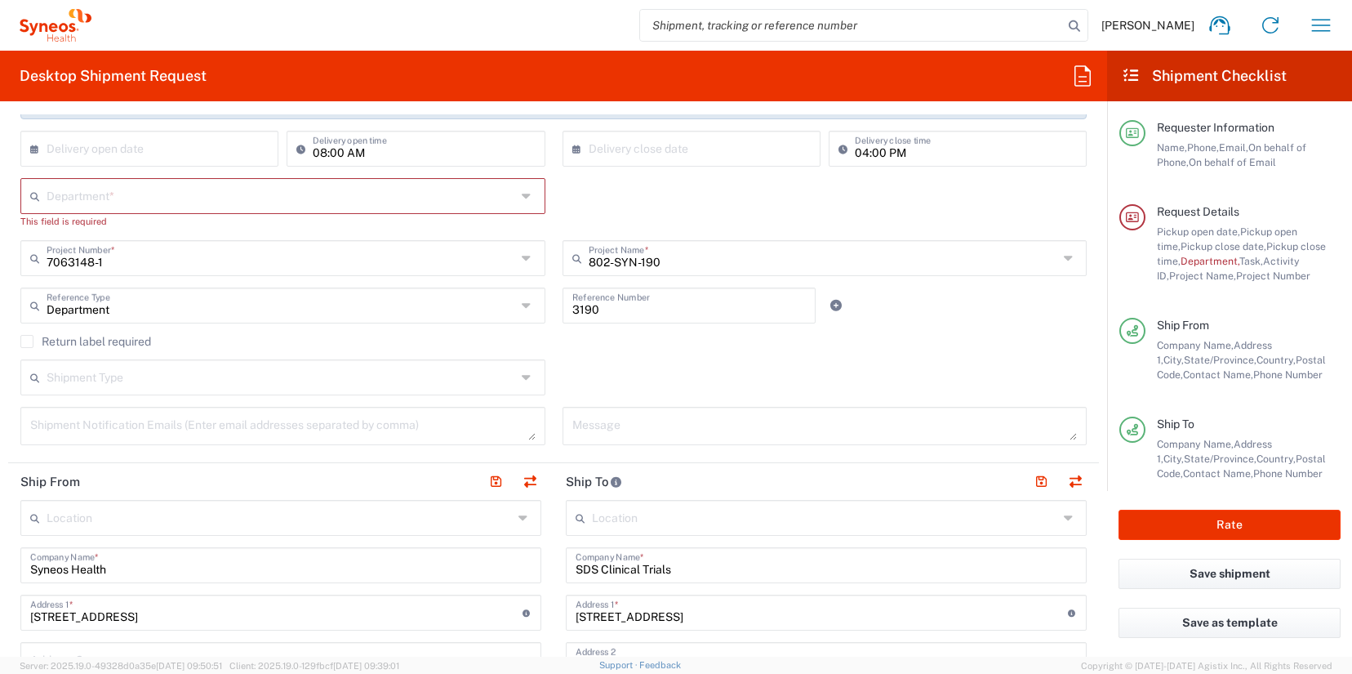
scroll to position [0, 0]
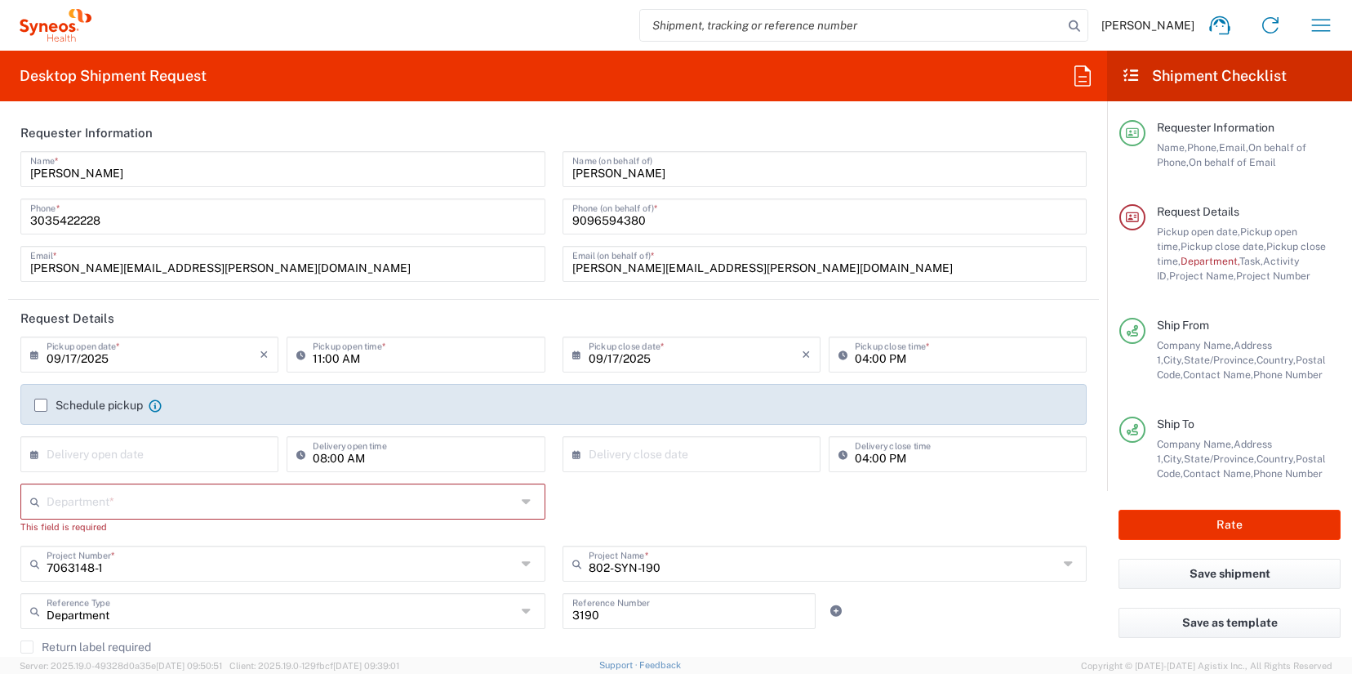
click at [355, 498] on input "text" at bounding box center [282, 500] width 470 height 29
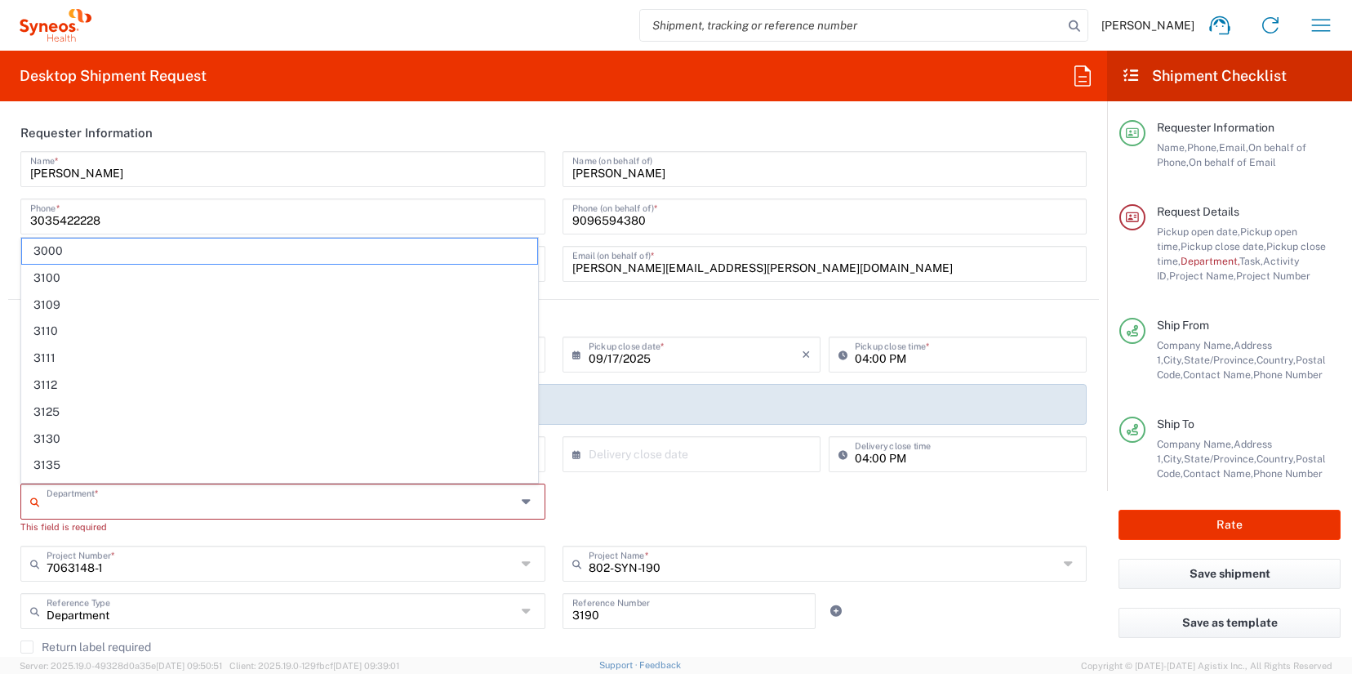
click at [355, 498] on input "text" at bounding box center [282, 500] width 470 height 29
click at [731, 501] on div "Department * 3000 3100 3109 3110 3111 3112 3125 3130 3135 3136 3150 3155 3165 3…" at bounding box center [554, 514] width 1084 height 62
click at [136, 492] on input "text" at bounding box center [282, 500] width 470 height 29
click at [628, 515] on div "Department * 3000 3100 3109 3110 3111 3112 3125 3130 3135 3136 3150 3155 3165 3…" at bounding box center [554, 514] width 1084 height 62
click at [332, 504] on input "text" at bounding box center [282, 500] width 470 height 29
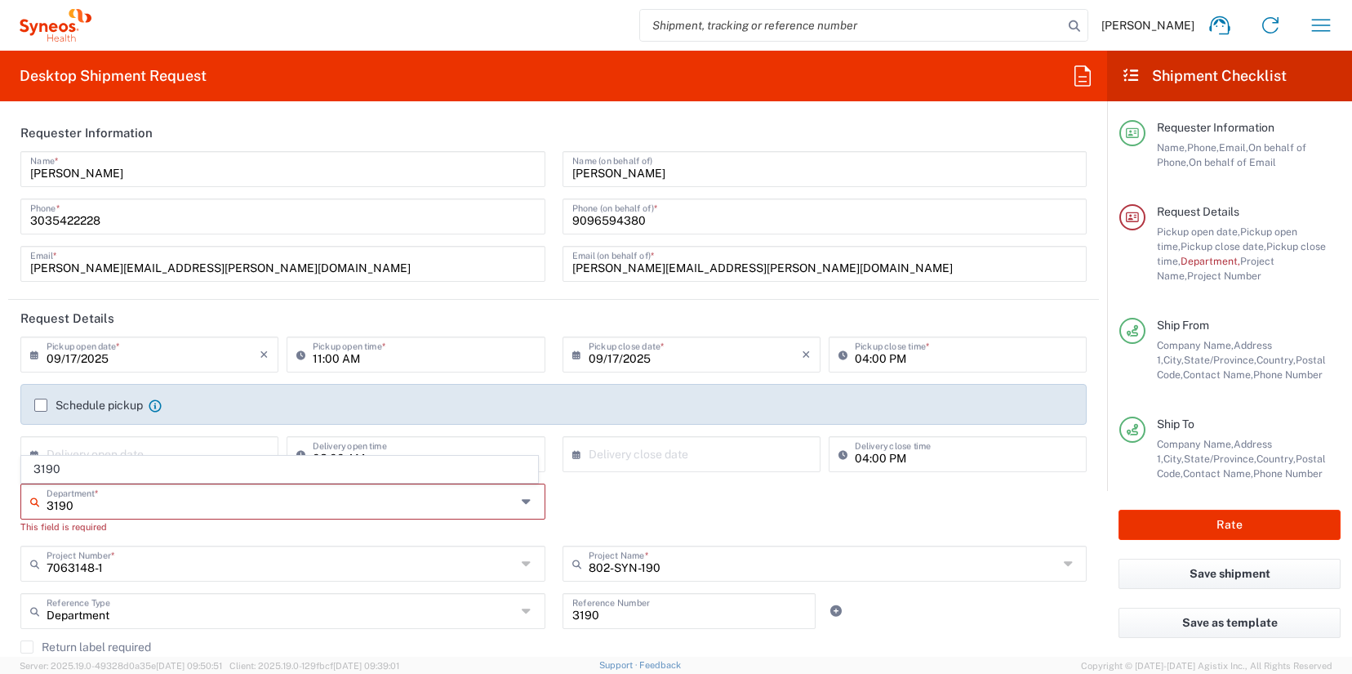
type input "3190"
click at [804, 488] on div "3190 Department * 3190 This field is required" at bounding box center [554, 514] width 1084 height 62
click at [393, 501] on input "text" at bounding box center [282, 500] width 470 height 29
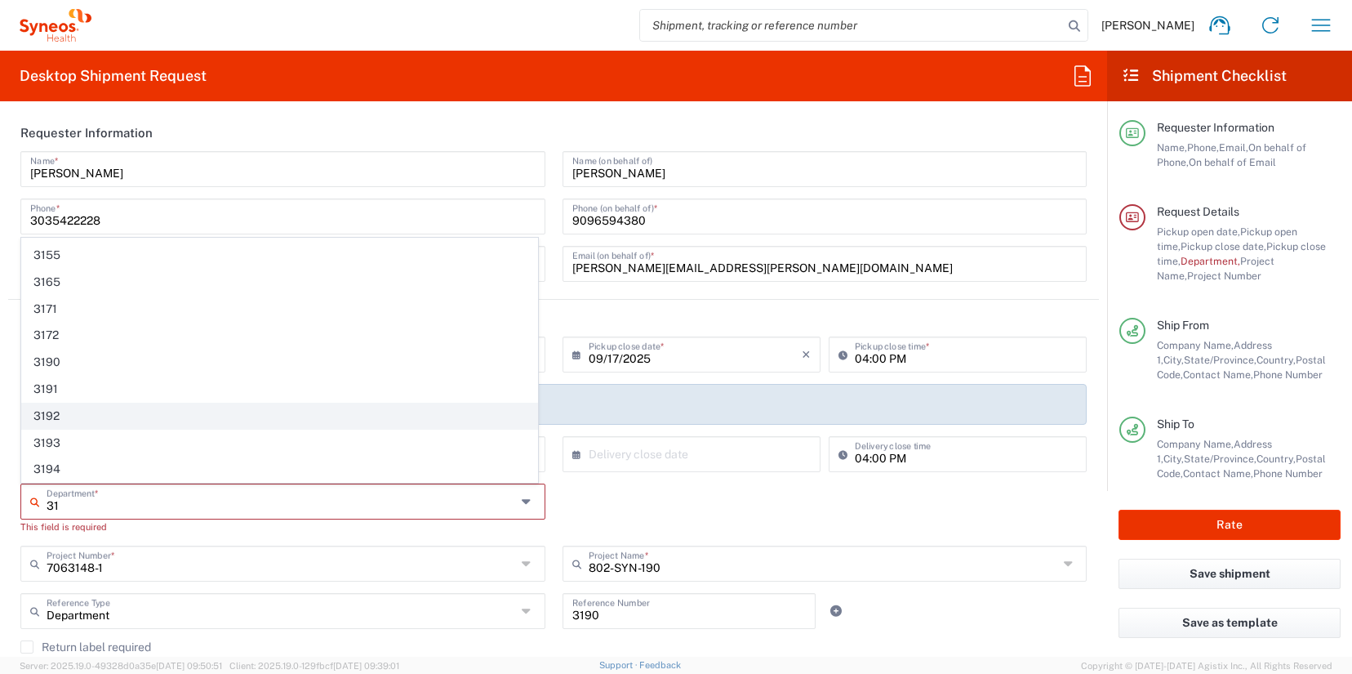
scroll to position [272, 0]
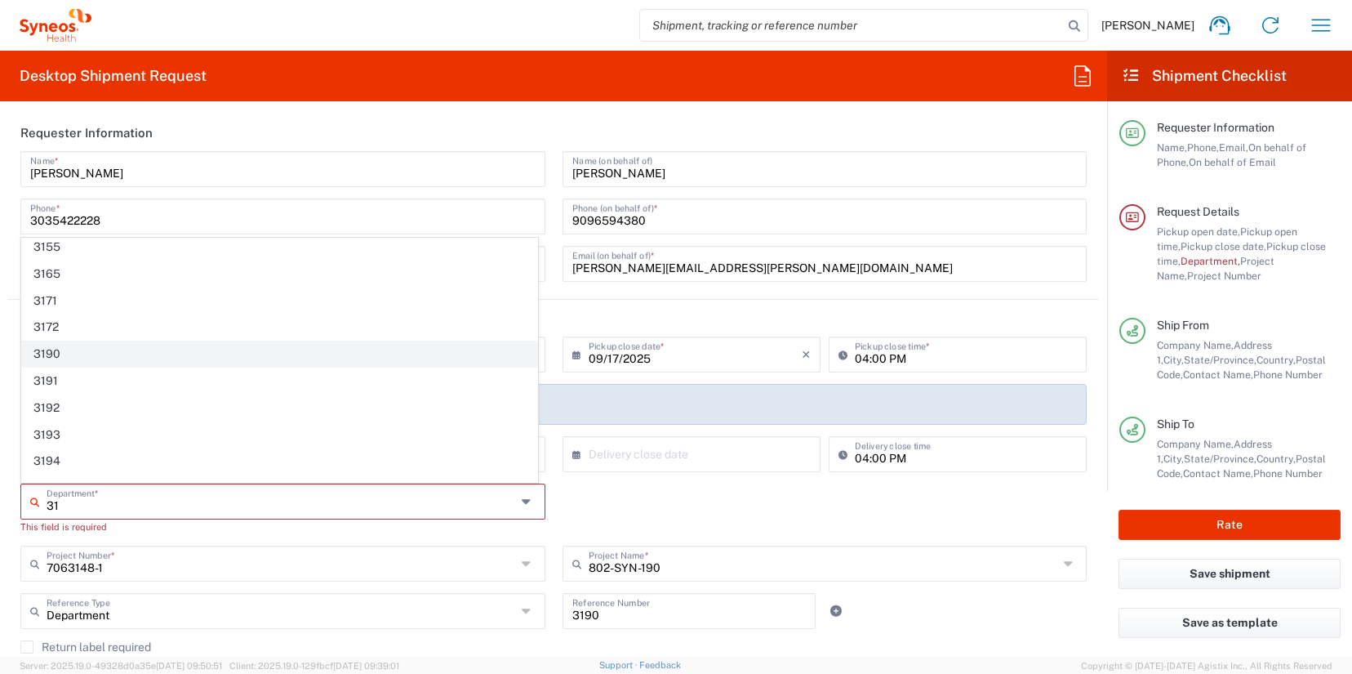
click at [114, 356] on span "3190" at bounding box center [279, 353] width 515 height 25
type input "3190"
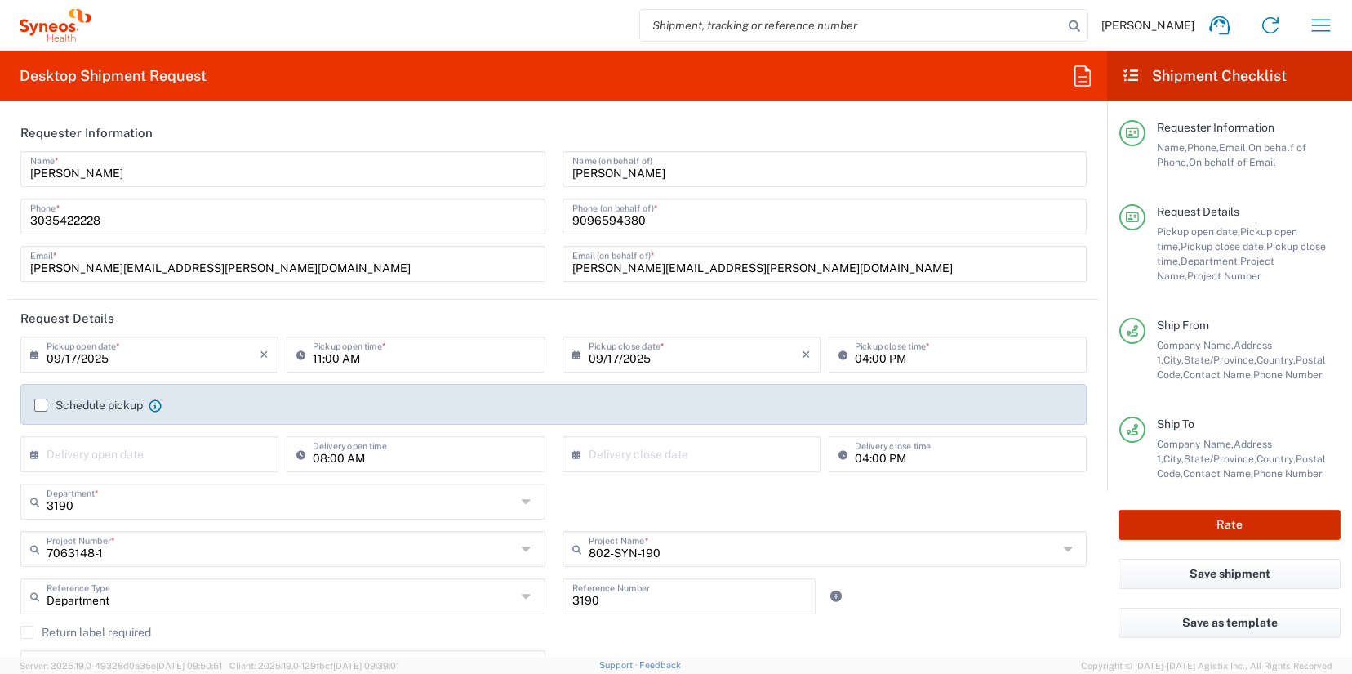
click at [1217, 532] on button "Rate" at bounding box center [1230, 525] width 222 height 30
type input "7063148-1"
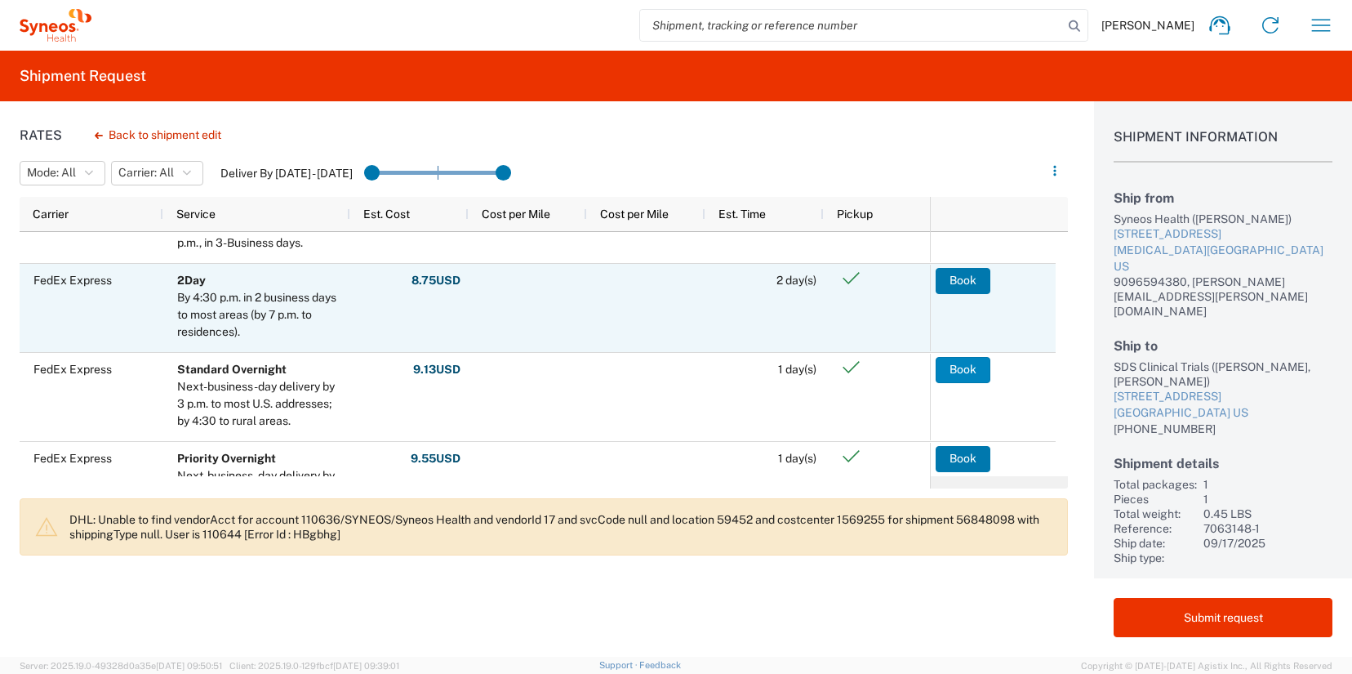
scroll to position [58, 0]
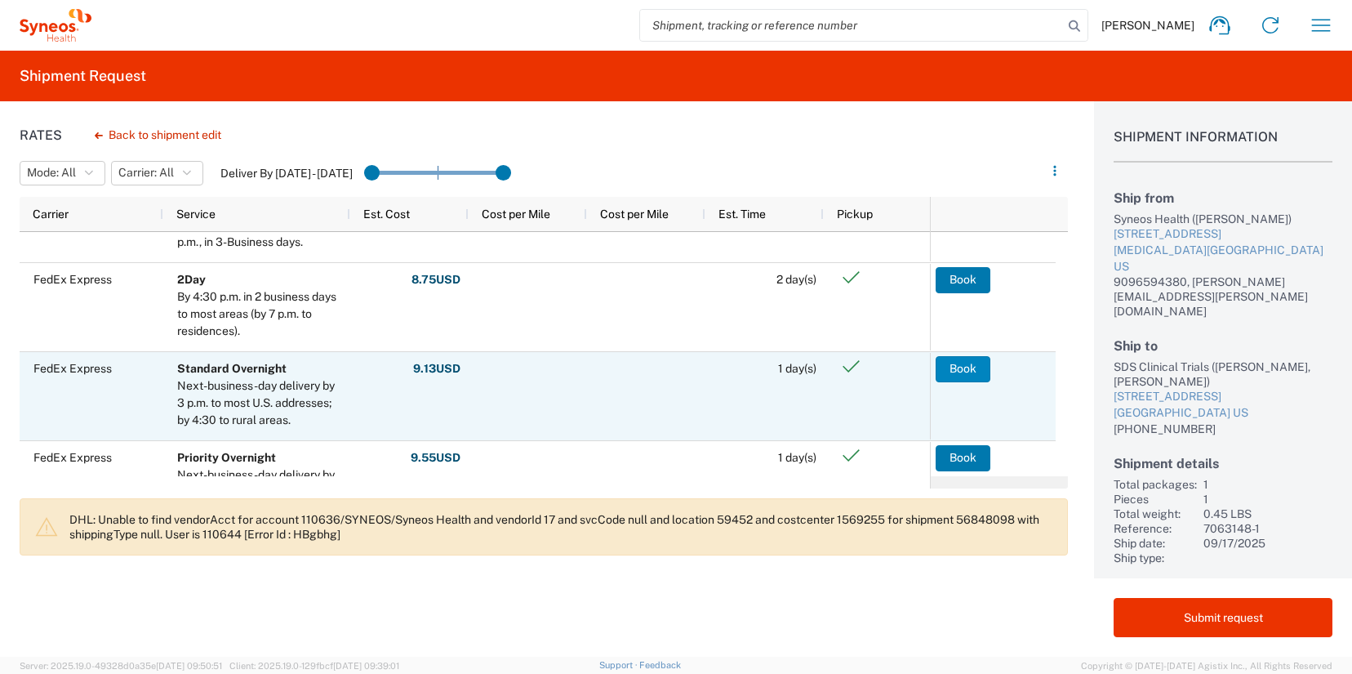
click at [953, 372] on button "Book" at bounding box center [963, 369] width 55 height 26
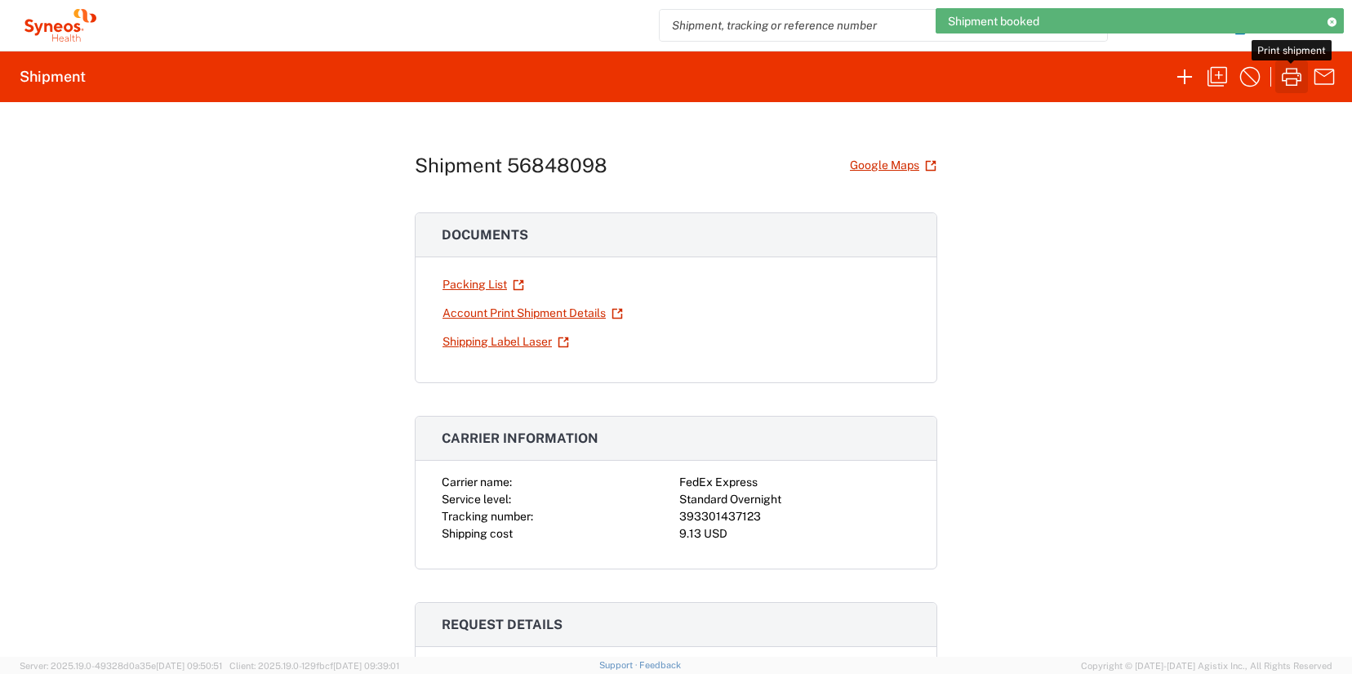
click at [1294, 83] on icon "button" at bounding box center [1292, 77] width 26 height 26
